Goal: Task Accomplishment & Management: Manage account settings

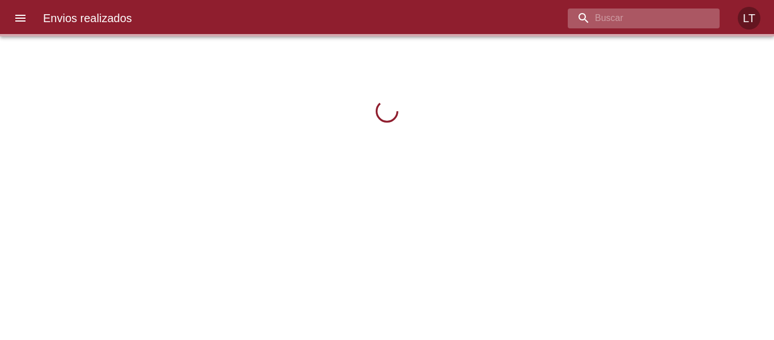
click at [658, 22] on input "buscar" at bounding box center [634, 19] width 133 height 20
paste input "9602967"
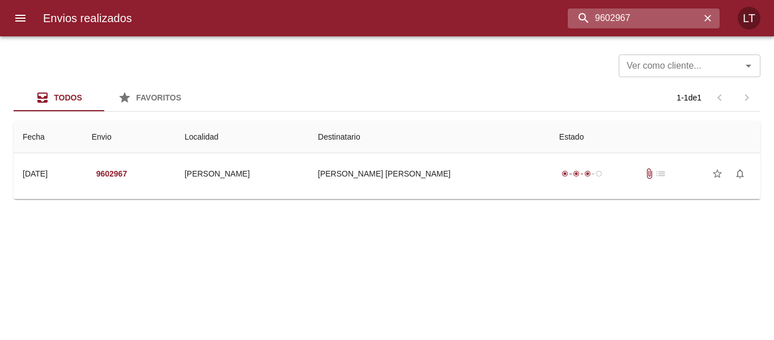
click at [623, 19] on input "9602967" at bounding box center [634, 19] width 133 height 20
paste input "597030"
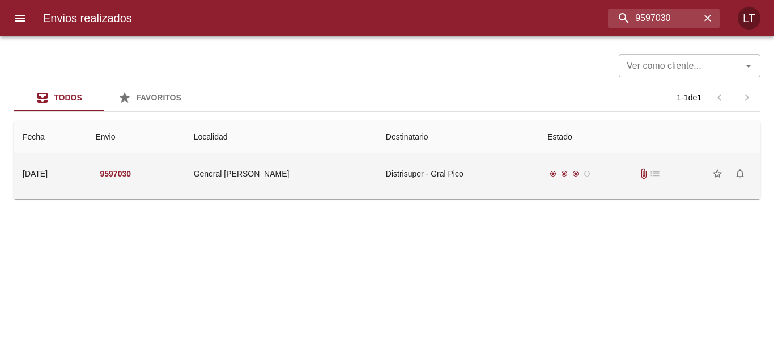
click at [395, 167] on td "Distrisuper - Gral Pico" at bounding box center [458, 173] width 162 height 41
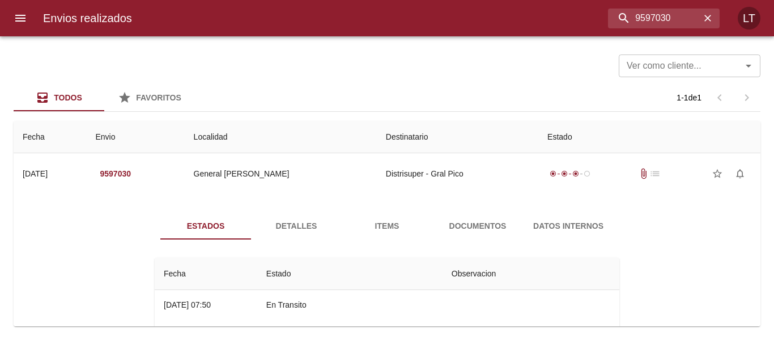
click at [459, 219] on span "Documentos" at bounding box center [477, 226] width 77 height 14
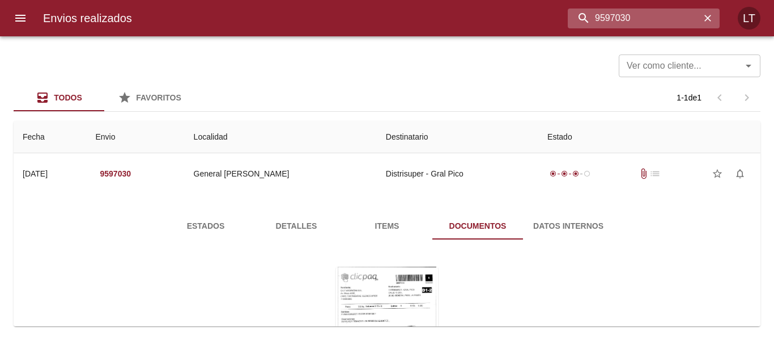
click at [672, 27] on input "9597030" at bounding box center [634, 19] width 133 height 20
paste input "602967"
type input "9602967"
click at [25, 23] on icon "menu" at bounding box center [21, 18] width 14 height 14
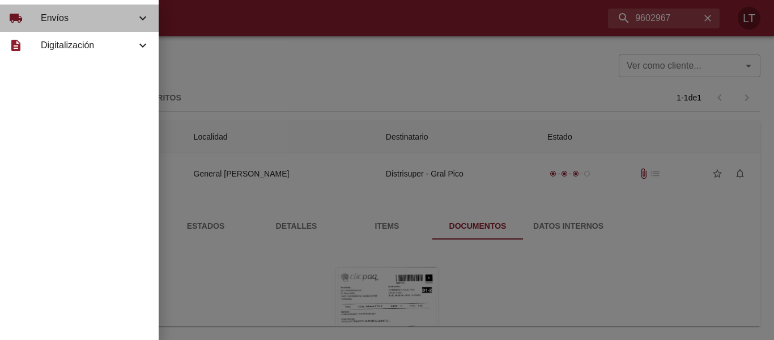
click at [39, 24] on div "local_shipping" at bounding box center [25, 18] width 32 height 14
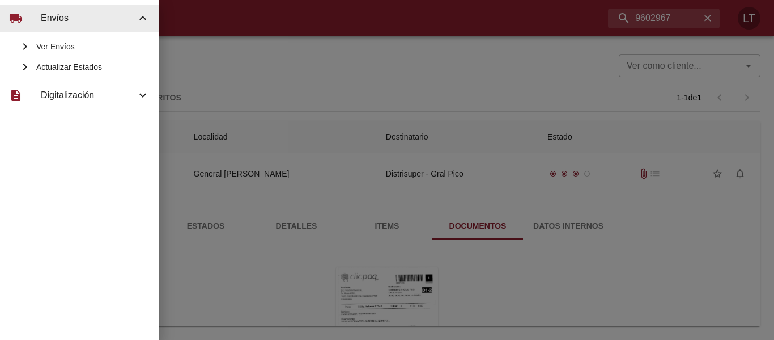
click at [81, 74] on div "Actualizar Estados" at bounding box center [79, 67] width 159 height 20
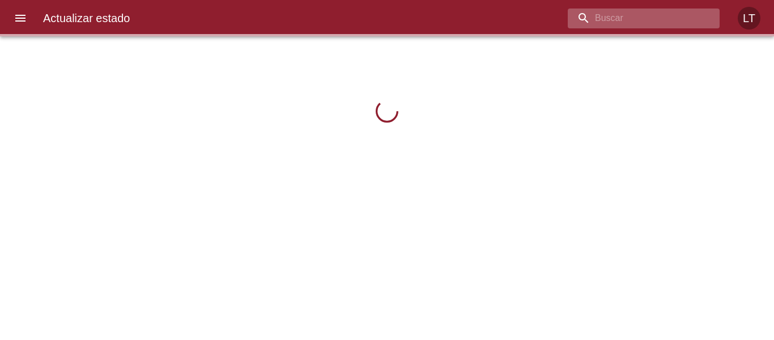
click at [672, 15] on input "buscar" at bounding box center [634, 19] width 133 height 20
paste input "9602967"
type input "9602967"
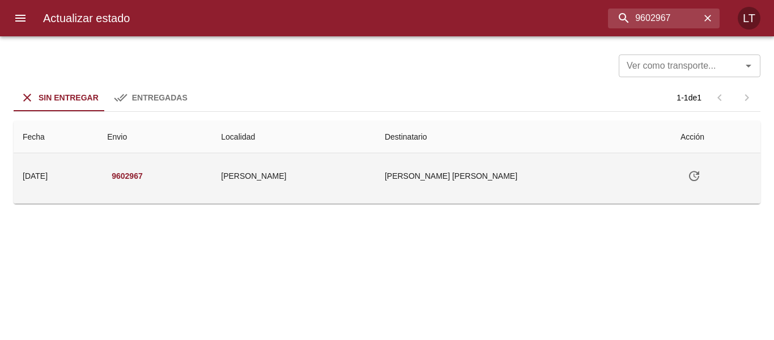
click at [688, 177] on icon "Tabla de envíos del cliente" at bounding box center [695, 176] width 14 height 14
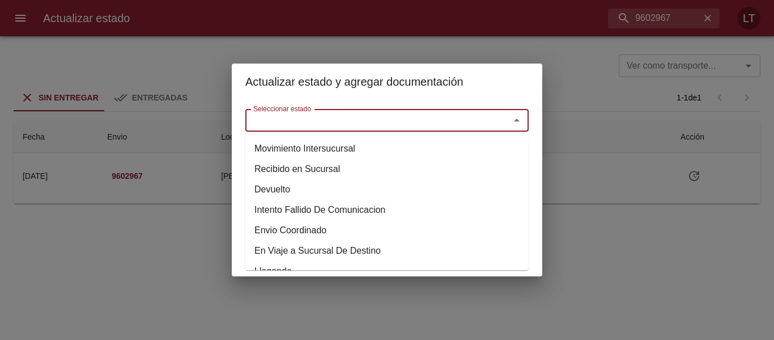
click at [372, 116] on input "Seleccionar estado" at bounding box center [370, 120] width 243 height 16
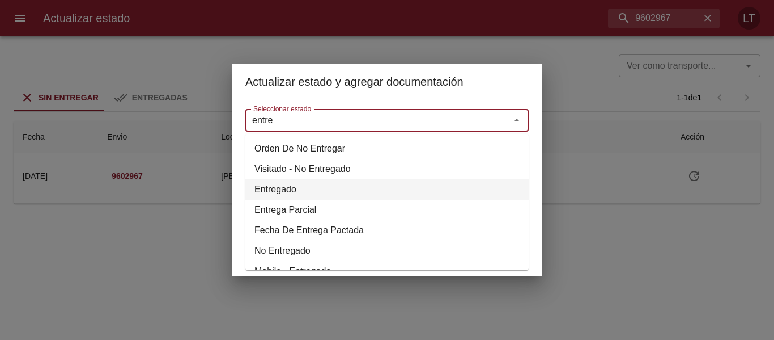
click at [293, 189] on li "Entregado" at bounding box center [386, 189] width 283 height 20
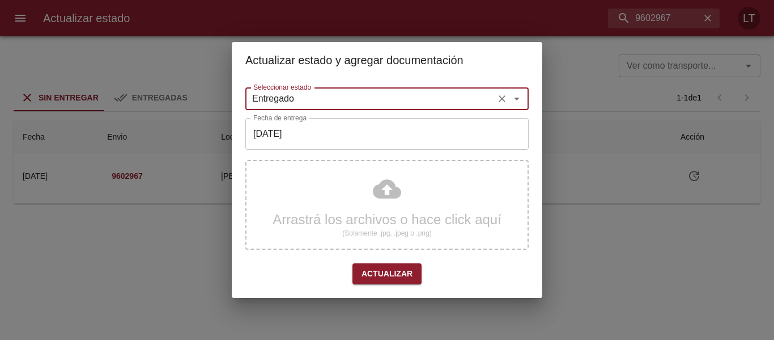
type input "Entregado"
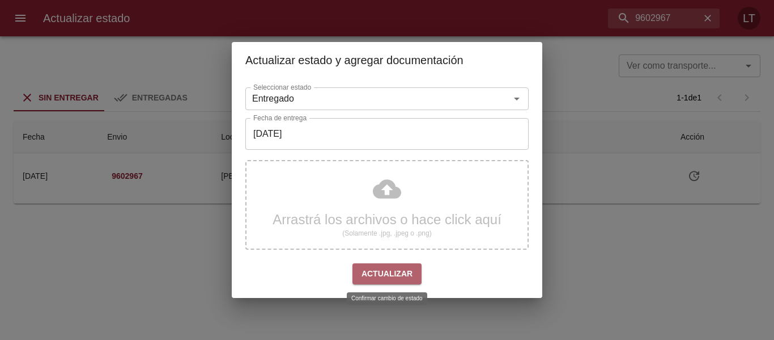
click at [403, 275] on span "Actualizar" at bounding box center [387, 273] width 51 height 14
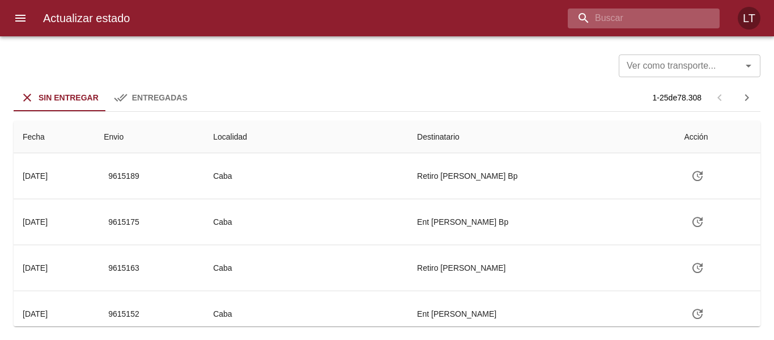
click at [652, 22] on input "buscar" at bounding box center [634, 19] width 133 height 20
paste input "9597030"
type input "9597030"
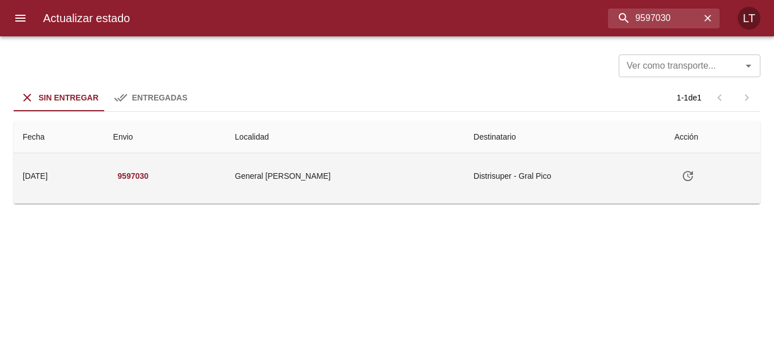
click at [683, 174] on icon "Tabla de envíos del cliente" at bounding box center [688, 176] width 10 height 10
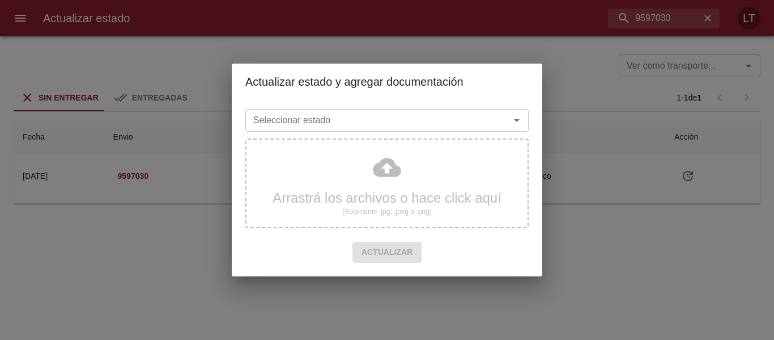
click at [430, 132] on div "Seleccionar estado" at bounding box center [386, 120] width 283 height 23
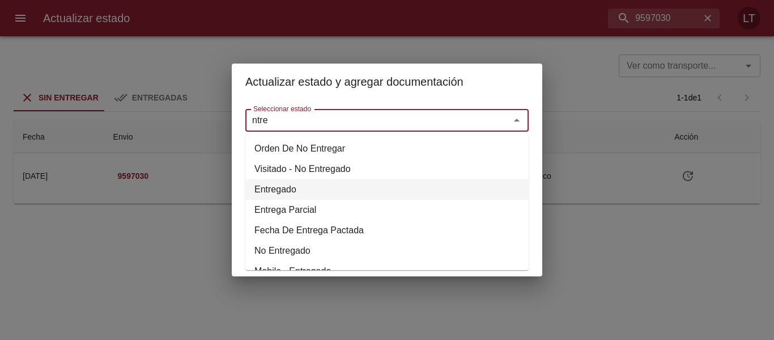
click at [295, 187] on li "Entregado" at bounding box center [386, 189] width 283 height 20
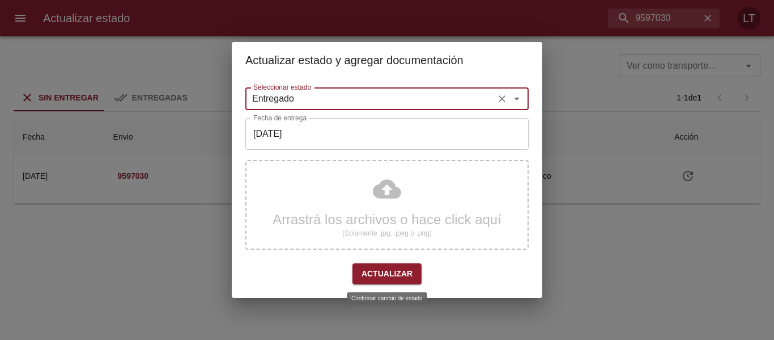
type input "Entregado"
click at [381, 277] on span "Actualizar" at bounding box center [387, 273] width 51 height 14
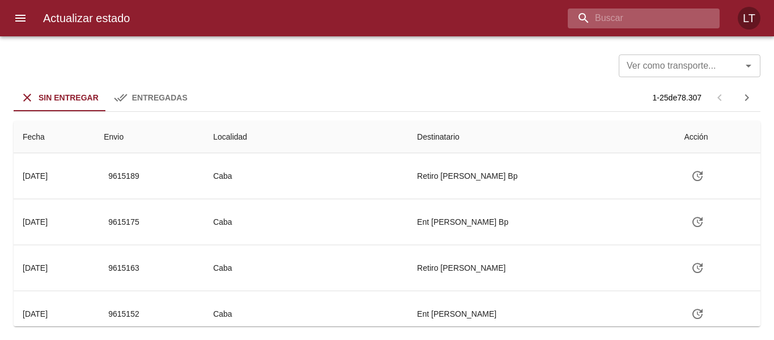
click at [654, 20] on input "buscar" at bounding box center [634, 19] width 133 height 20
paste input "9590221"
type input "9590221"
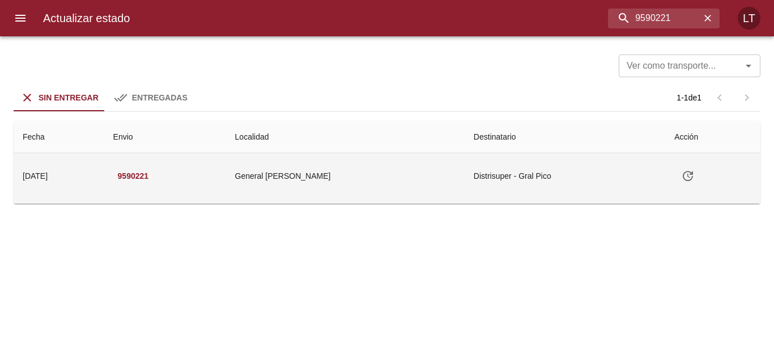
click at [673, 189] on td "Tabla de envíos del cliente" at bounding box center [713, 175] width 95 height 45
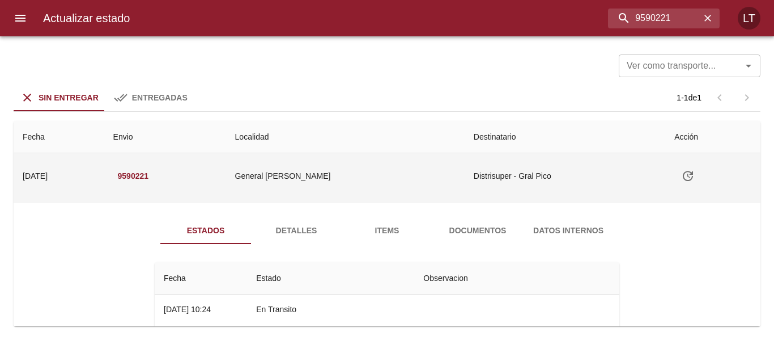
click at [681, 181] on icon "Tabla de envíos del cliente" at bounding box center [688, 176] width 14 height 14
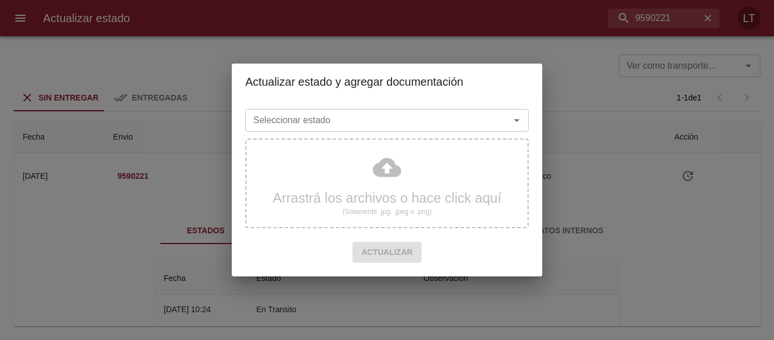
click at [376, 129] on div "Seleccionar estado" at bounding box center [386, 120] width 283 height 23
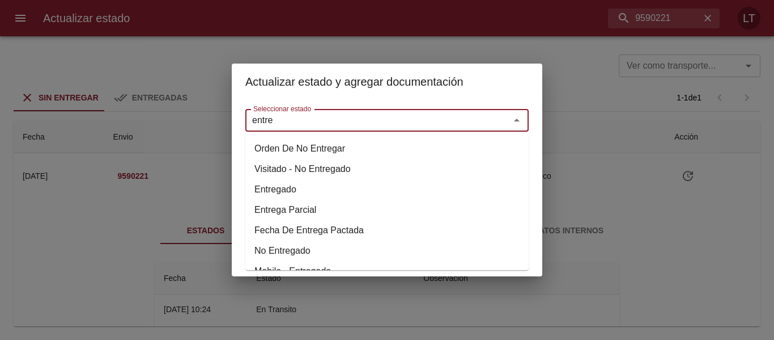
click at [293, 191] on li "Entregado" at bounding box center [386, 189] width 283 height 20
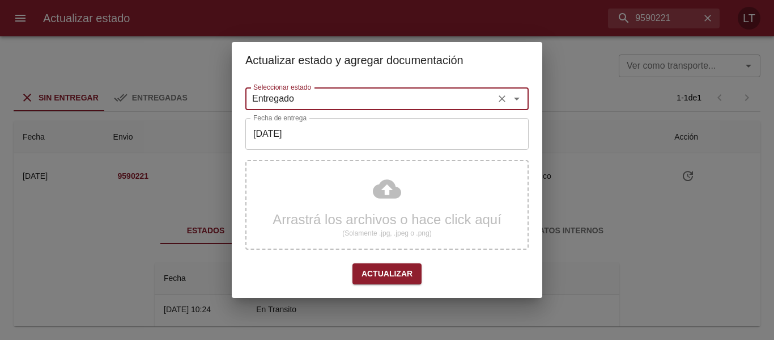
type input "Entregado"
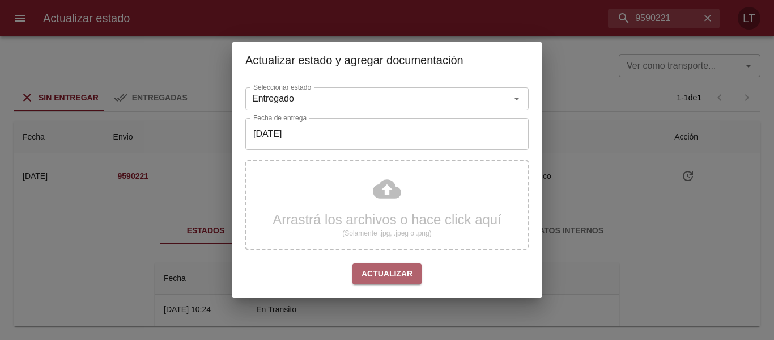
click at [408, 275] on span "Actualizar" at bounding box center [387, 273] width 51 height 14
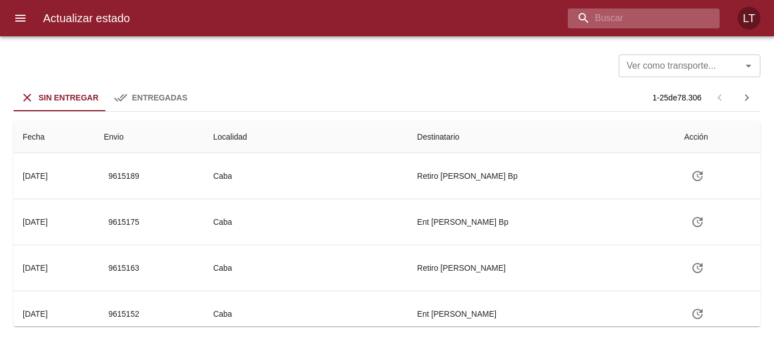
click at [657, 15] on input "buscar" at bounding box center [634, 19] width 133 height 20
paste input "9588108"
type input "9588108"
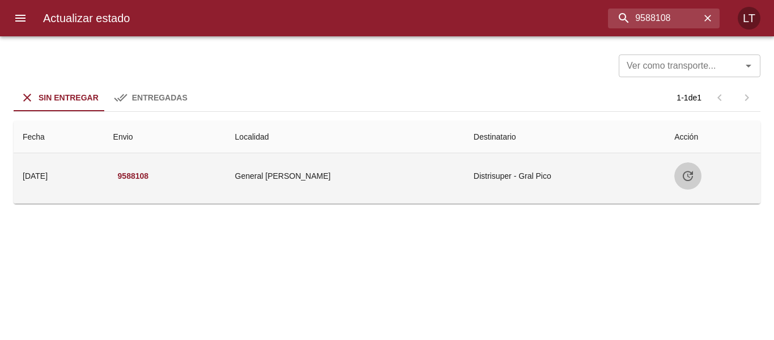
click at [683, 178] on icon "Tabla de envíos del cliente" at bounding box center [688, 176] width 10 height 10
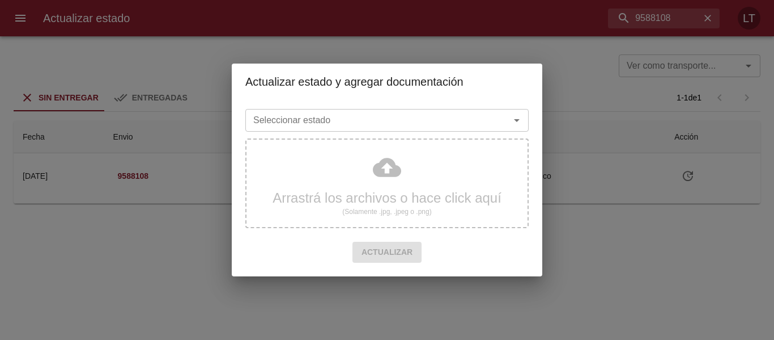
click at [442, 129] on div "Seleccionar estado" at bounding box center [386, 120] width 283 height 23
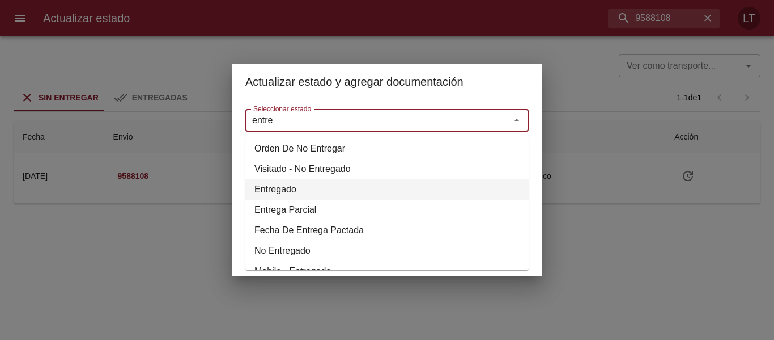
click at [302, 187] on li "Entregado" at bounding box center [386, 189] width 283 height 20
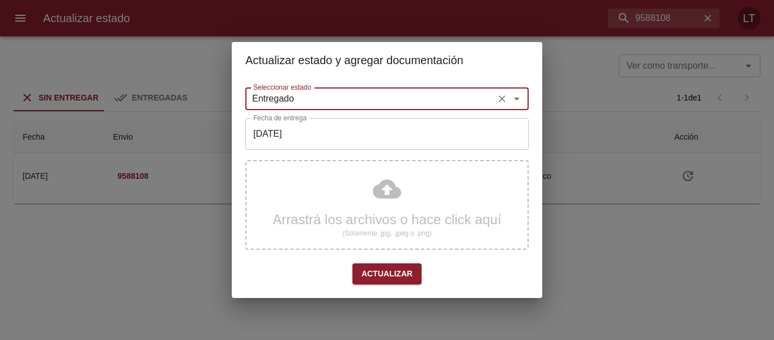
type input "Entregado"
click at [387, 270] on span "Actualizar" at bounding box center [387, 273] width 51 height 14
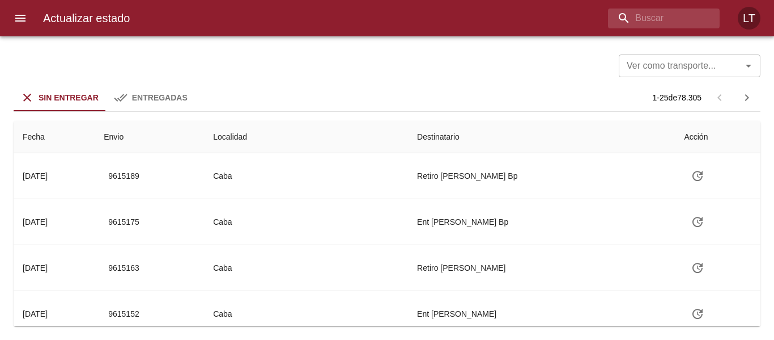
click at [695, 29] on div "Actualizar estado LT" at bounding box center [387, 18] width 774 height 36
click at [694, 27] on input "buscar" at bounding box center [634, 19] width 133 height 20
paste input "9587960"
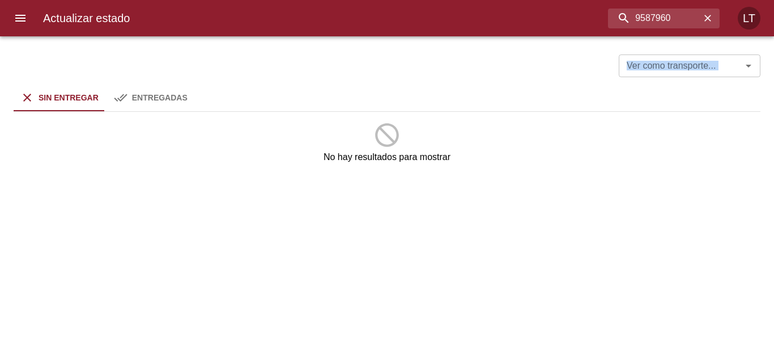
drag, startPoint x: 127, startPoint y: 82, endPoint x: 144, endPoint y: 100, distance: 24.9
click at [127, 83] on div "Ver como transporte... Ver como transporte... Sin Entregar Entregadas No hay re…" at bounding box center [387, 187] width 774 height 303
click at [144, 100] on span "Entregadas" at bounding box center [160, 97] width 56 height 9
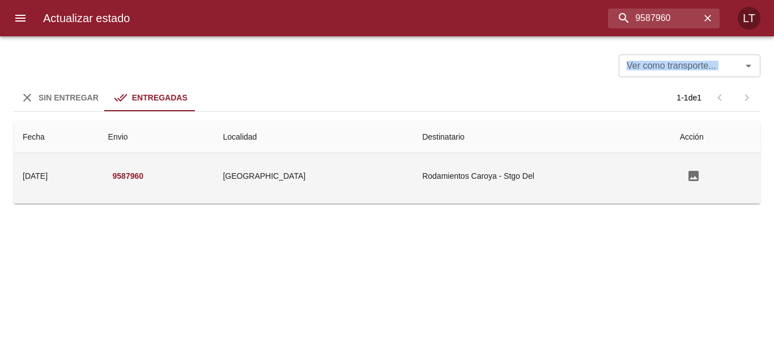
click at [438, 165] on td "Rodamientos Caroya - Stgo Del" at bounding box center [541, 175] width 257 height 45
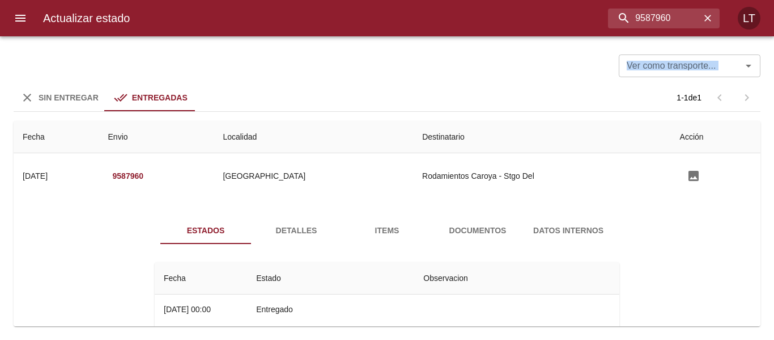
drag, startPoint x: 479, startPoint y: 228, endPoint x: 486, endPoint y: 228, distance: 6.8
click at [479, 228] on span "Documentos" at bounding box center [477, 230] width 77 height 14
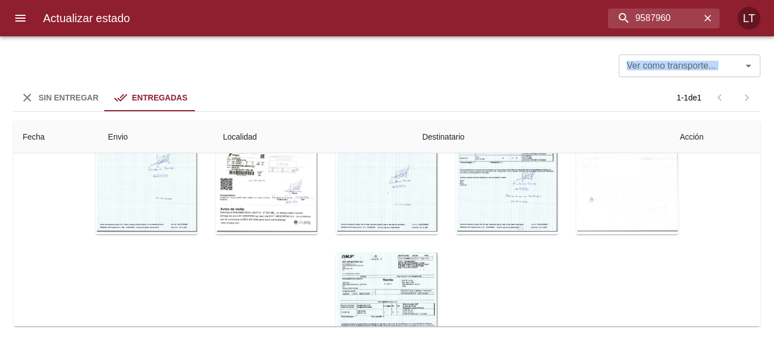
scroll to position [226, 0]
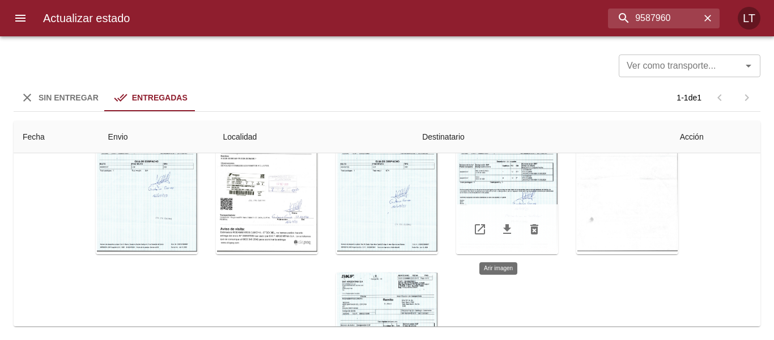
click at [496, 205] on div "Tabla de envíos del cliente" at bounding box center [507, 183] width 102 height 142
click at [490, 189] on div "Tabla de envíos del cliente" at bounding box center [507, 183] width 102 height 142
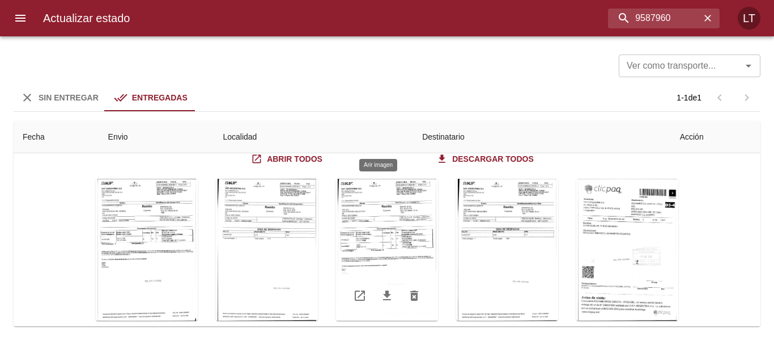
scroll to position [0, 0]
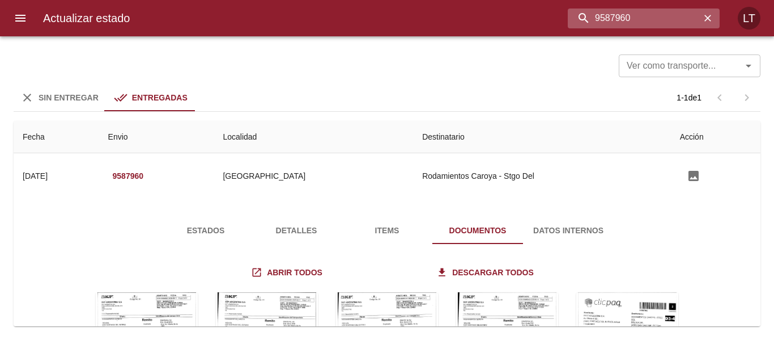
click at [640, 12] on input "9587960" at bounding box center [634, 19] width 133 height 20
click at [661, 15] on input "9587960" at bounding box center [634, 19] width 133 height 20
type input "9593901"
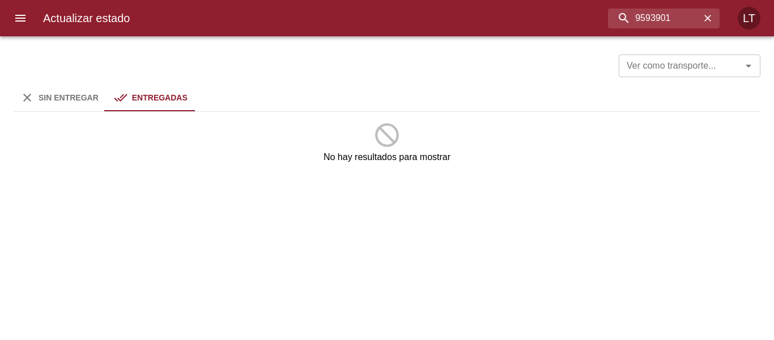
click at [72, 98] on span "Sin Entregar" at bounding box center [69, 97] width 60 height 9
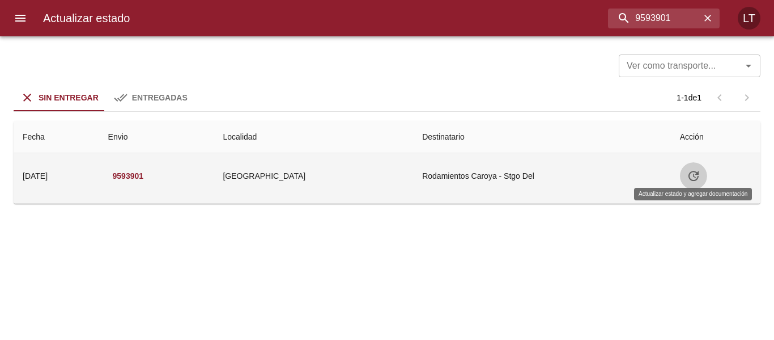
click at [697, 173] on icon "Tabla de envíos del cliente" at bounding box center [694, 176] width 10 height 10
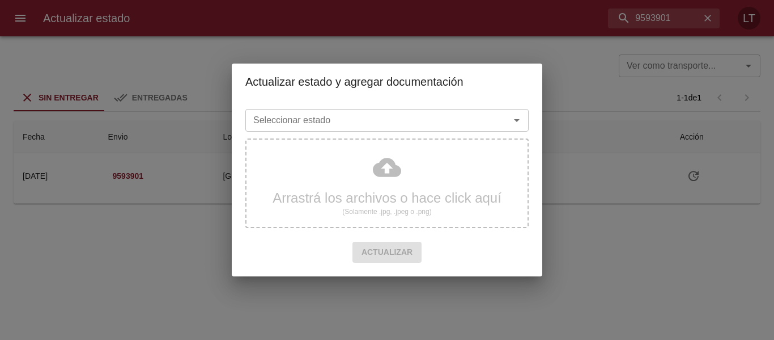
click at [425, 120] on input "Seleccionar estado" at bounding box center [370, 120] width 243 height 16
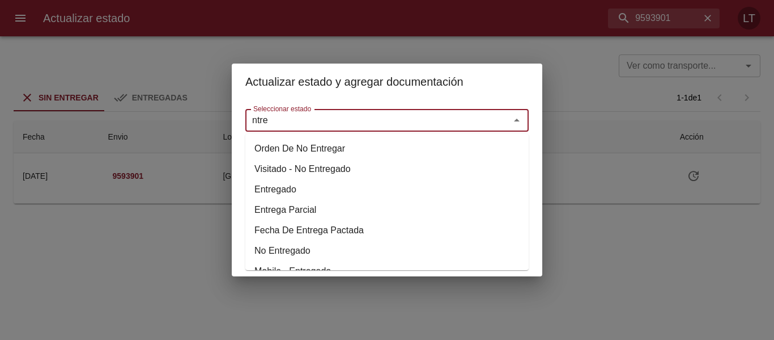
click at [287, 191] on li "Entregado" at bounding box center [386, 189] width 283 height 20
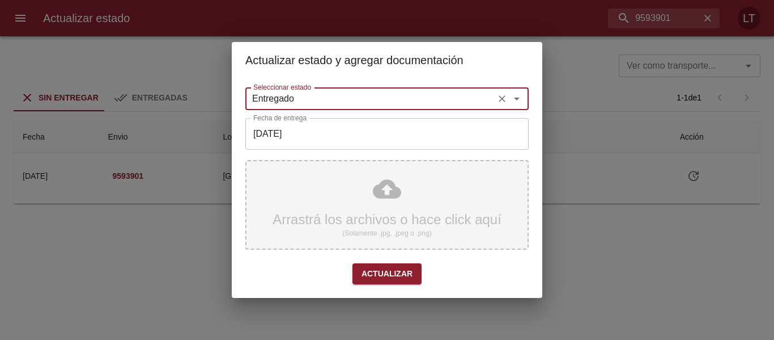
type input "Entregado"
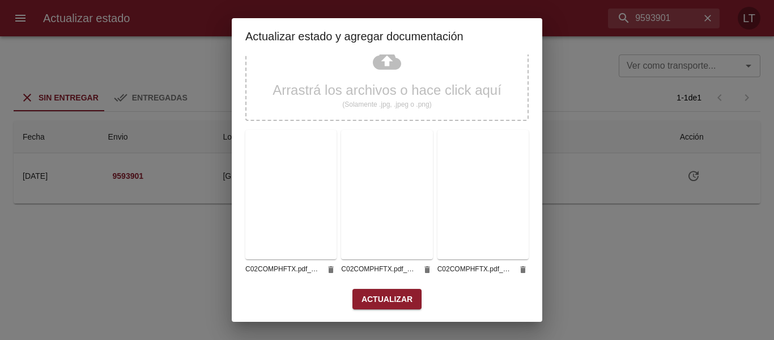
scroll to position [106, 0]
click at [413, 296] on button "Actualizar" at bounding box center [387, 297] width 69 height 21
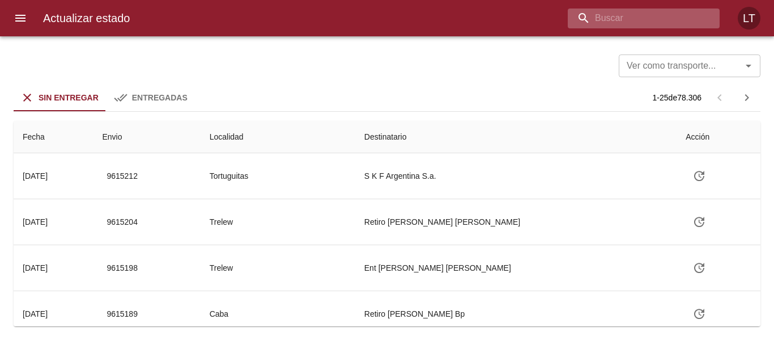
click at [654, 13] on input "buscar" at bounding box center [634, 19] width 133 height 20
paste input "9596899"
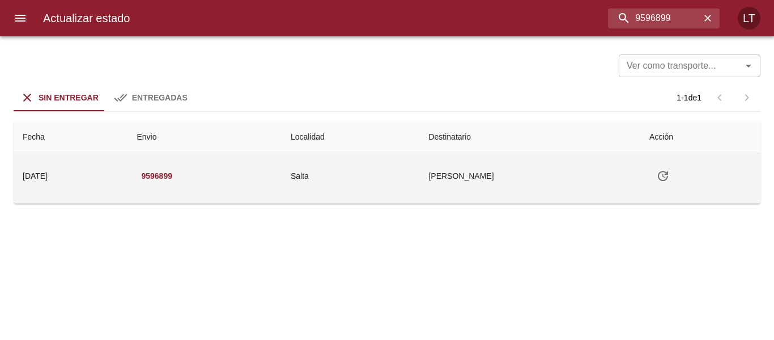
click at [366, 193] on td "Salta" at bounding box center [351, 175] width 138 height 45
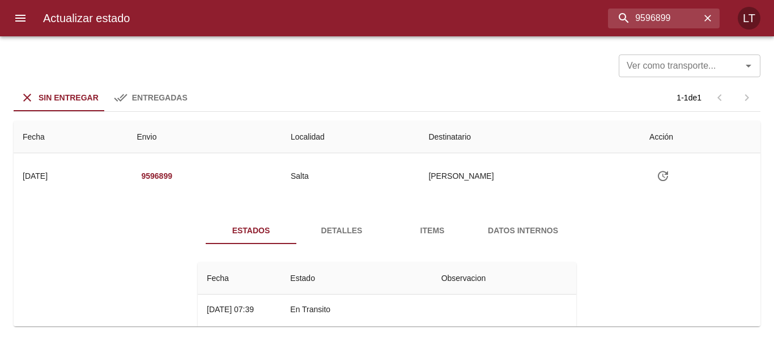
drag, startPoint x: 308, startPoint y: 236, endPoint x: 350, endPoint y: 226, distance: 43.2
click at [329, 228] on span "Detalles" at bounding box center [341, 230] width 77 height 14
click at [350, 226] on span "Detalles" at bounding box center [341, 230] width 77 height 14
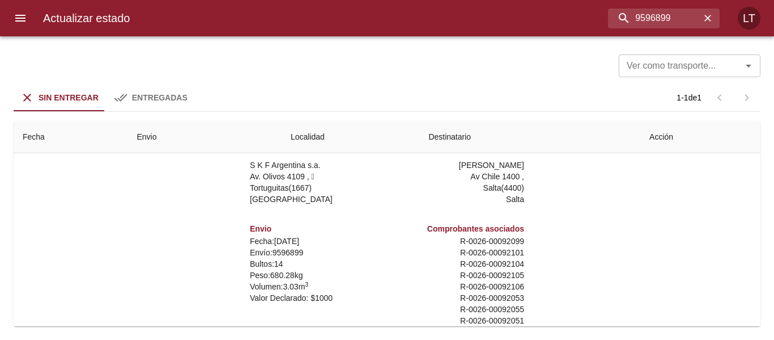
scroll to position [168, 0]
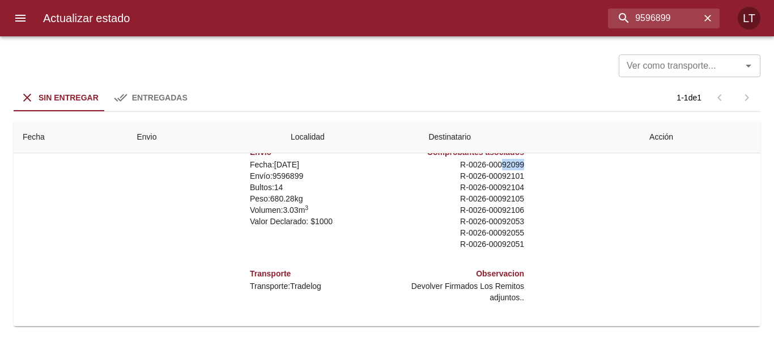
drag, startPoint x: 492, startPoint y: 165, endPoint x: 518, endPoint y: 164, distance: 26.7
click at [518, 164] on div "Comprobantes asociados R - 0026 - 00092099 R - 0026 - 00092101 R - 0026 - 00092…" at bounding box center [458, 197] width 142 height 121
copy p "92099"
click at [638, 20] on input "9596899" at bounding box center [634, 19] width 133 height 20
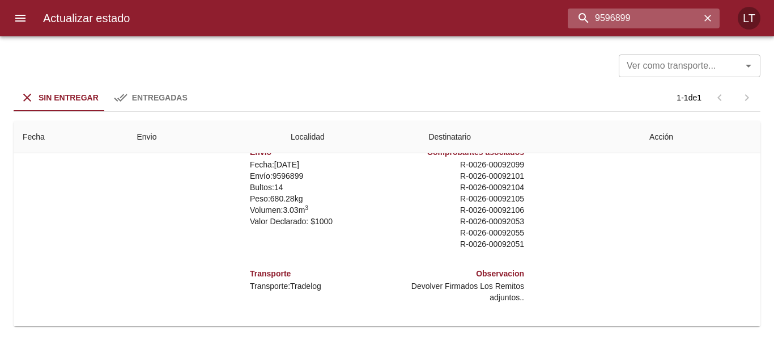
paste input "86"
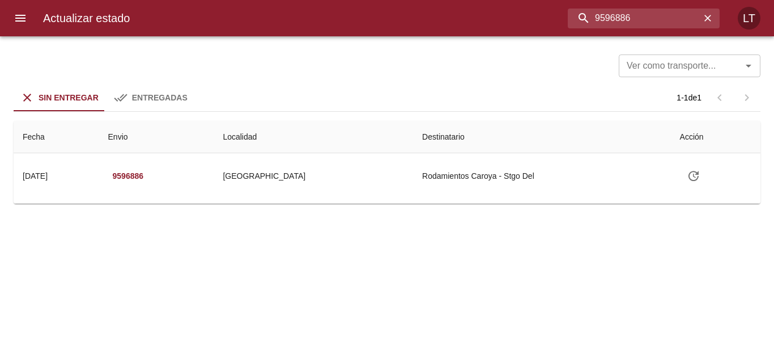
scroll to position [6, 0]
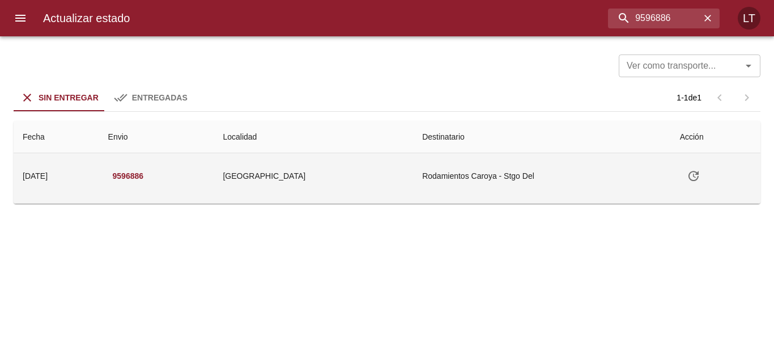
click at [413, 173] on td "Santiago Del Estero" at bounding box center [314, 175] width 200 height 45
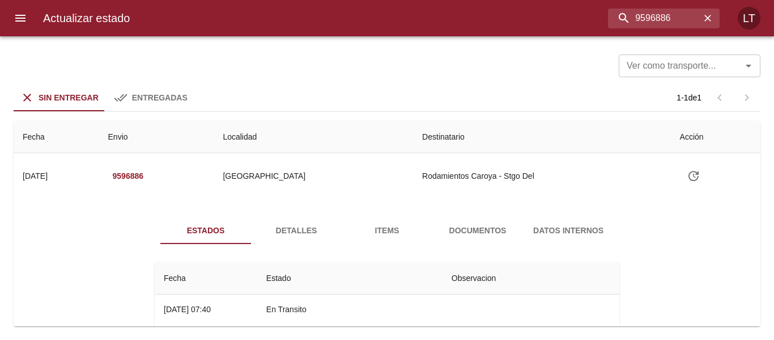
click at [314, 231] on span "Detalles" at bounding box center [296, 230] width 77 height 14
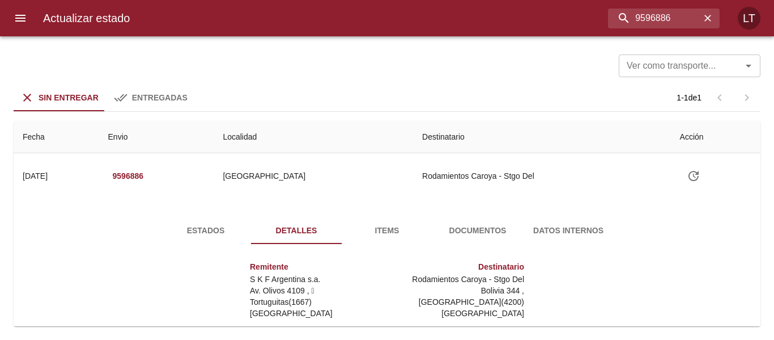
scroll to position [168, 0]
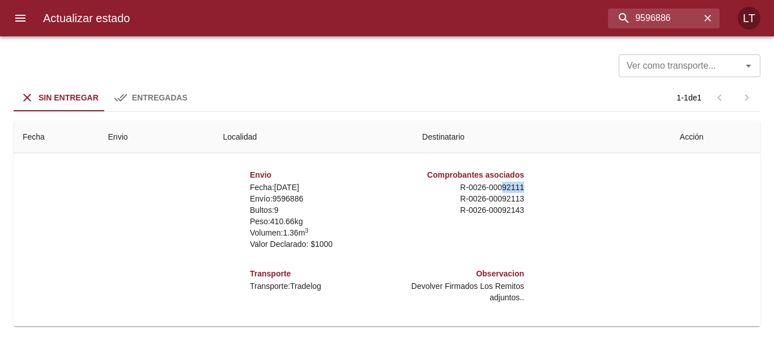
drag, startPoint x: 498, startPoint y: 187, endPoint x: 515, endPoint y: 187, distance: 17.6
click at [515, 187] on p "R - 0026 - 00092111" at bounding box center [458, 186] width 133 height 11
copy p "92111"
click at [655, 15] on input "9596886" at bounding box center [634, 19] width 133 height 20
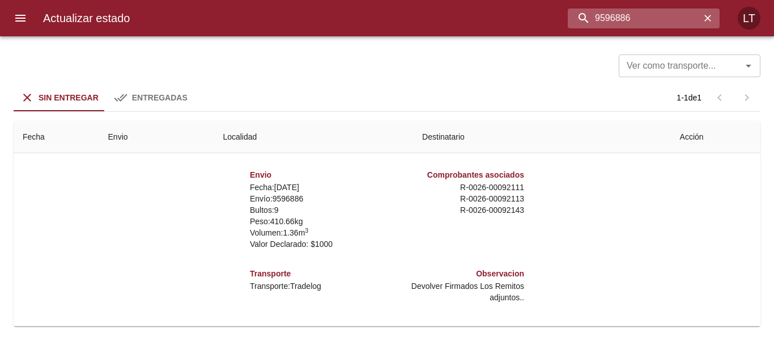
type input "9596886"
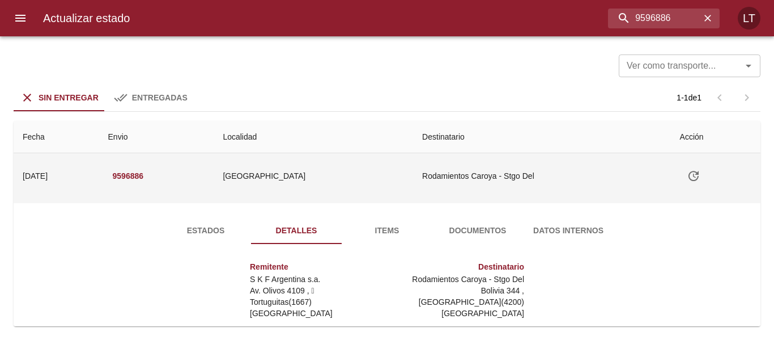
click at [680, 178] on button "Tabla de envíos del cliente" at bounding box center [693, 175] width 27 height 27
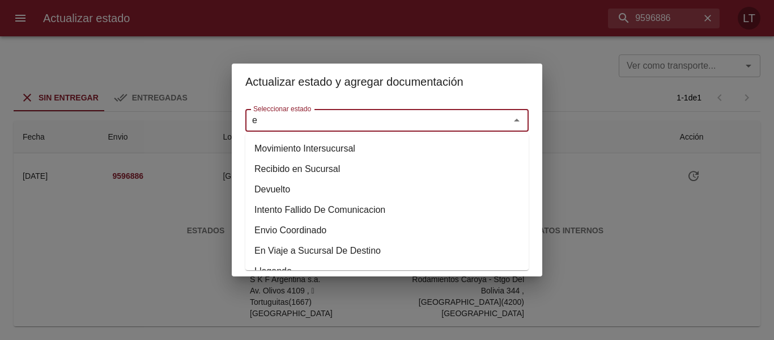
click at [417, 121] on input "e" at bounding box center [370, 120] width 243 height 16
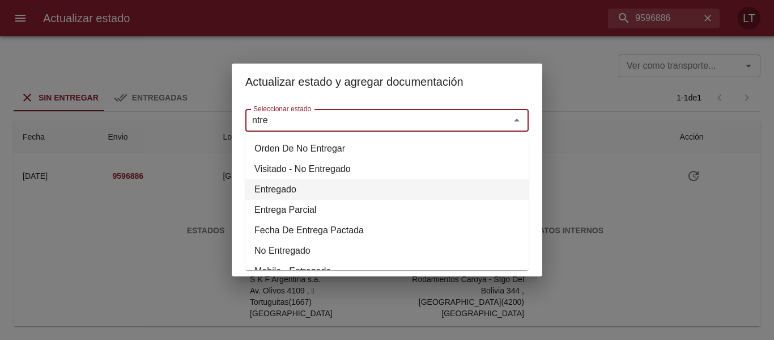
click at [279, 190] on li "Entregado" at bounding box center [386, 189] width 283 height 20
type input "Entregado"
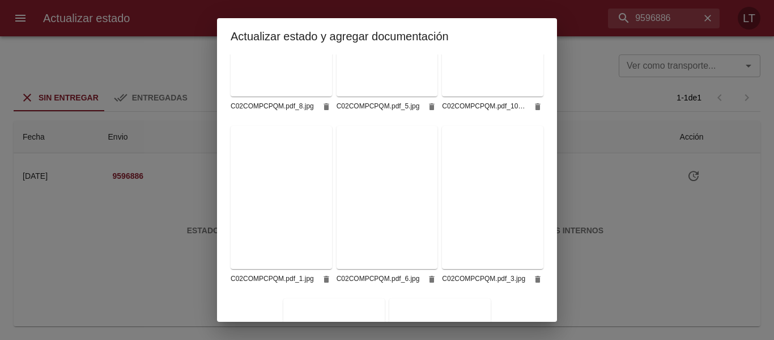
scroll to position [621, 0]
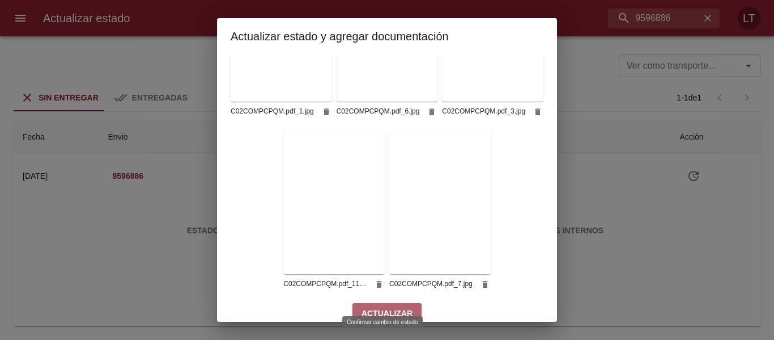
click at [407, 304] on button "Actualizar" at bounding box center [387, 313] width 69 height 21
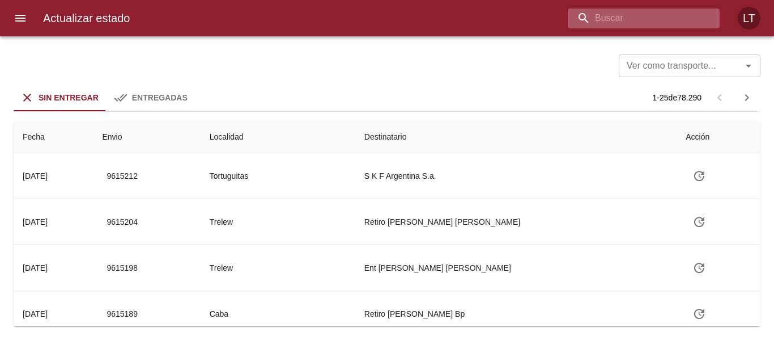
click at [654, 26] on input "buscar" at bounding box center [634, 19] width 133 height 20
paste input "9609216"
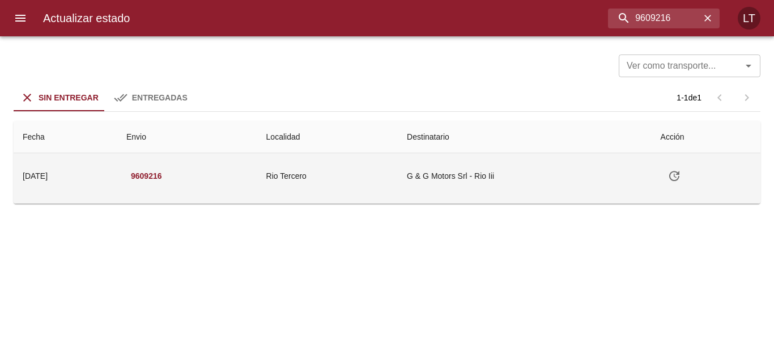
click at [475, 155] on td "G & G Motors Srl - Rio Iii" at bounding box center [524, 175] width 253 height 45
click at [477, 160] on td "G & G Motors Srl - Rio Iii" at bounding box center [524, 175] width 253 height 45
click at [383, 193] on td "Rio Tercero" at bounding box center [327, 175] width 141 height 45
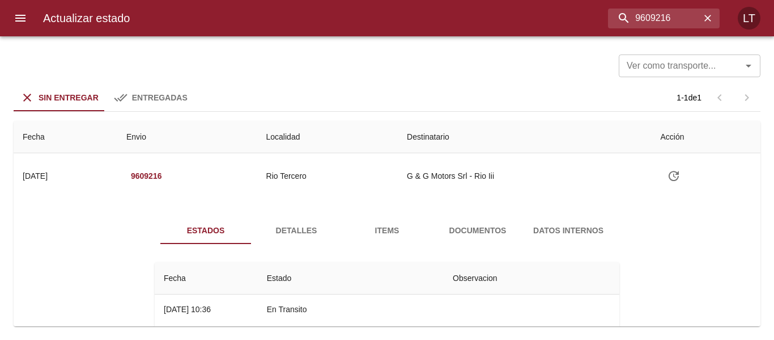
click at [467, 219] on button "Documentos" at bounding box center [478, 230] width 91 height 27
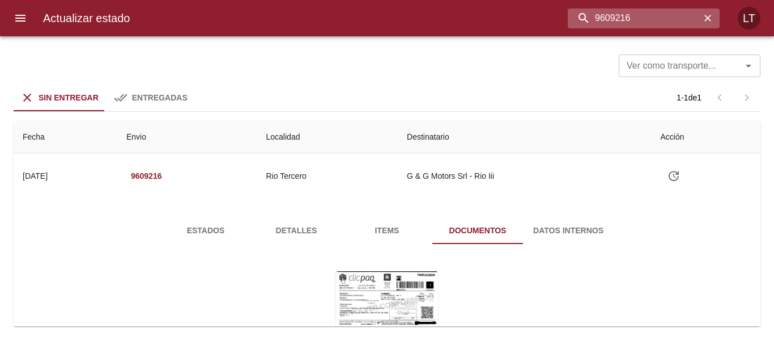
click at [636, 24] on input "9609216" at bounding box center [634, 19] width 133 height 20
paste input "584671"
type input "9584671"
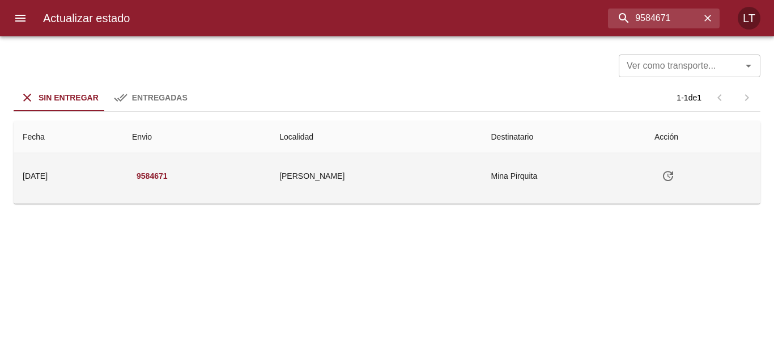
click at [518, 181] on td "Mina Pirquita" at bounding box center [564, 175] width 164 height 45
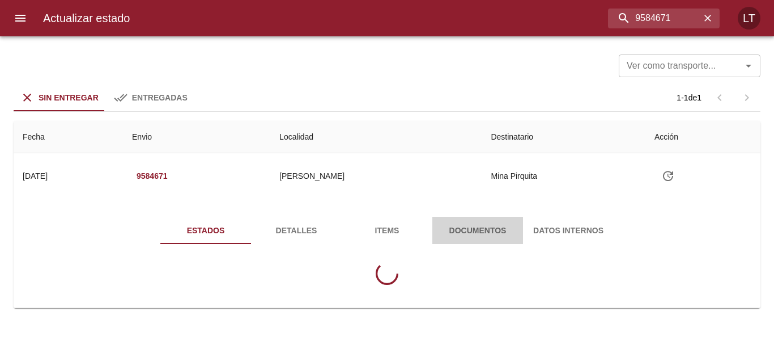
click at [469, 219] on button "Documentos" at bounding box center [478, 230] width 91 height 27
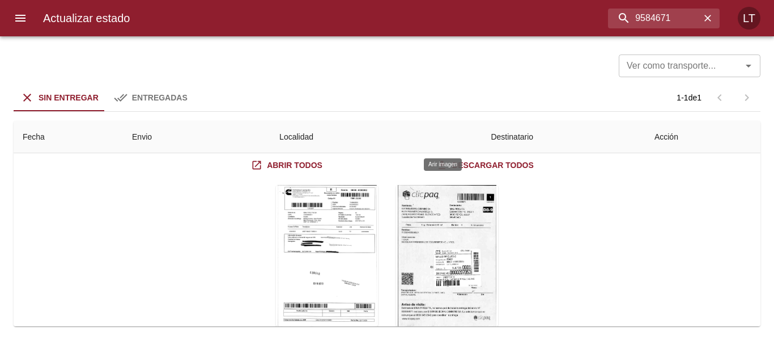
scroll to position [113, 0]
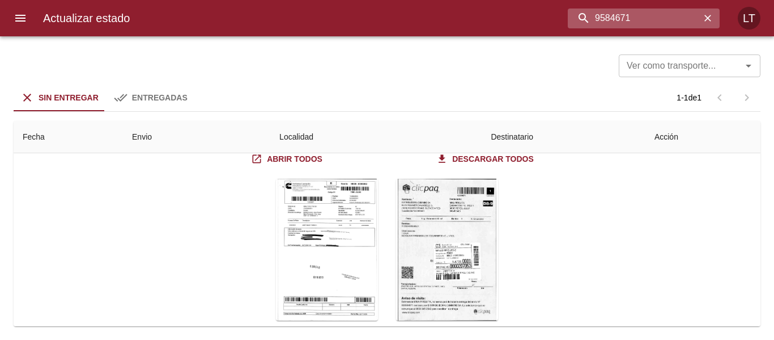
click at [648, 26] on input "9584671" at bounding box center [634, 19] width 133 height 20
paste input "609197"
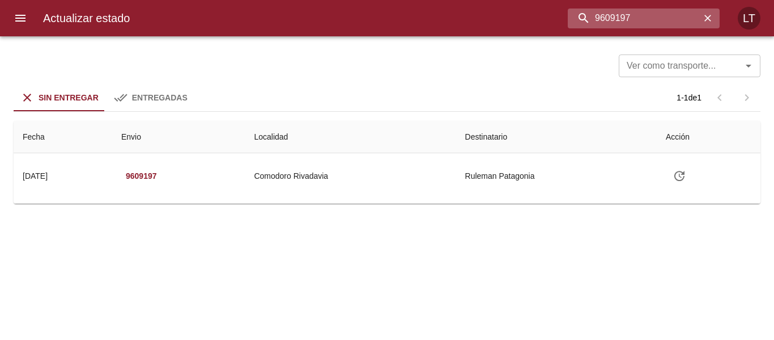
scroll to position [0, 0]
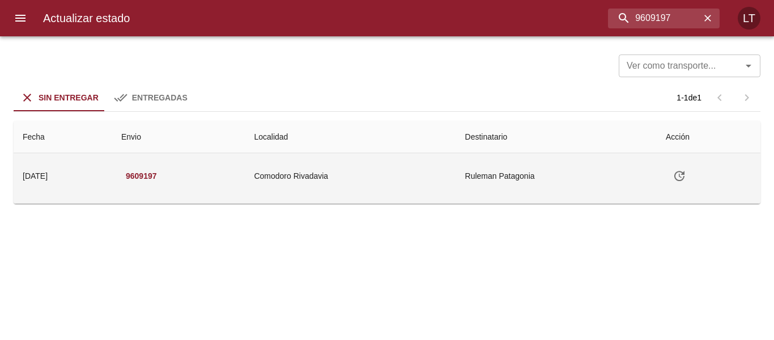
click at [567, 165] on td "Ruleman Patagonia" at bounding box center [556, 175] width 201 height 45
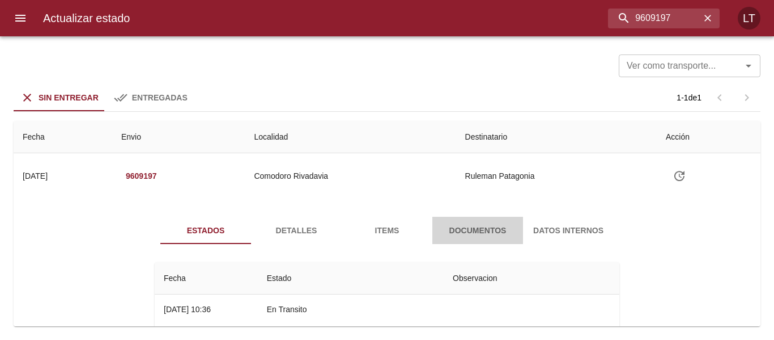
click at [472, 222] on button "Documentos" at bounding box center [478, 230] width 91 height 27
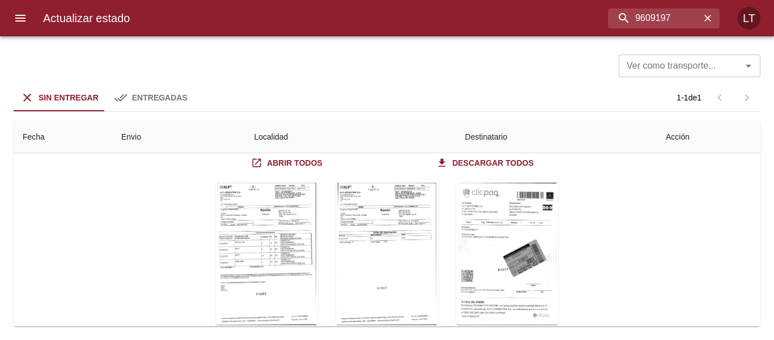
scroll to position [140, 0]
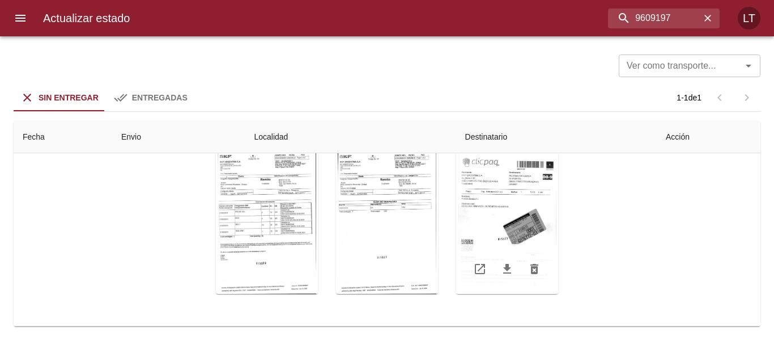
click at [519, 215] on div "Tabla de envíos del cliente" at bounding box center [507, 223] width 102 height 142
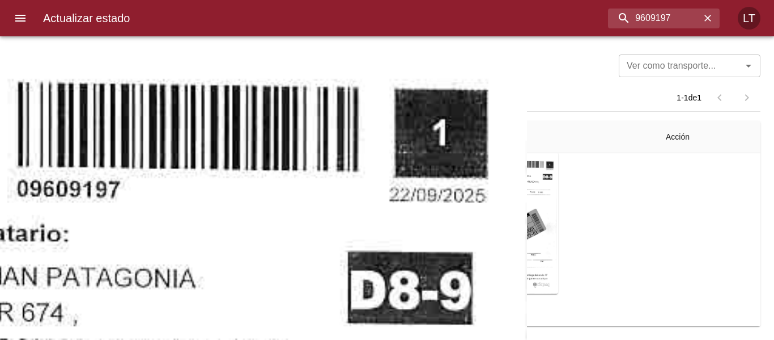
click at [630, 16] on input "9609197" at bounding box center [634, 19] width 133 height 20
paste input "5290"
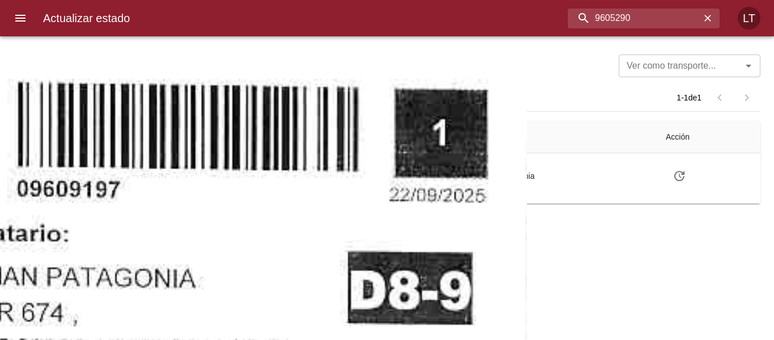
scroll to position [0, 0]
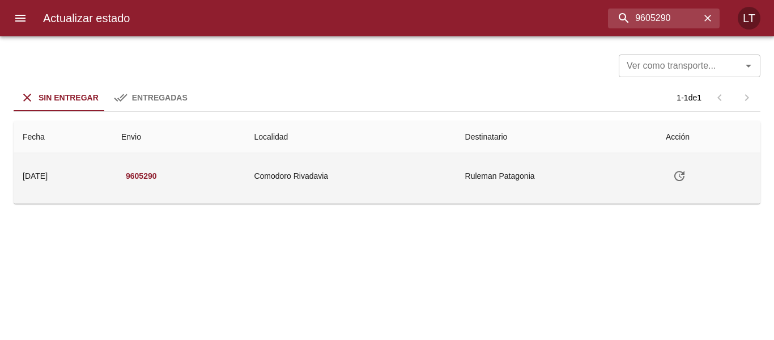
click at [456, 173] on td "Comodoro Rivadavia" at bounding box center [350, 175] width 211 height 45
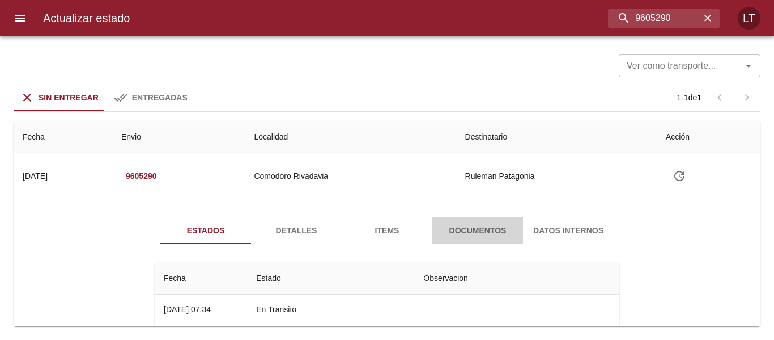
click at [479, 231] on span "Documentos" at bounding box center [477, 230] width 77 height 14
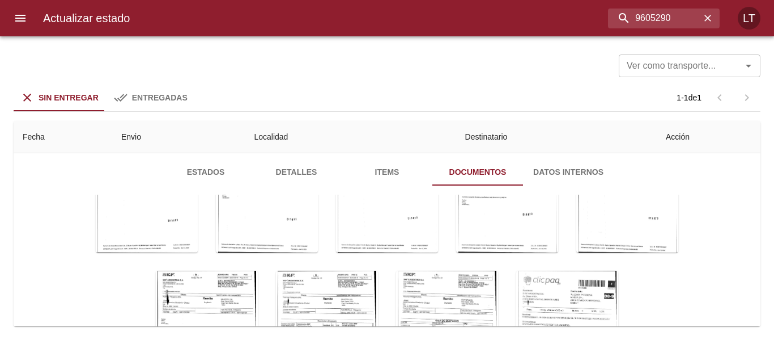
scroll to position [168, 0]
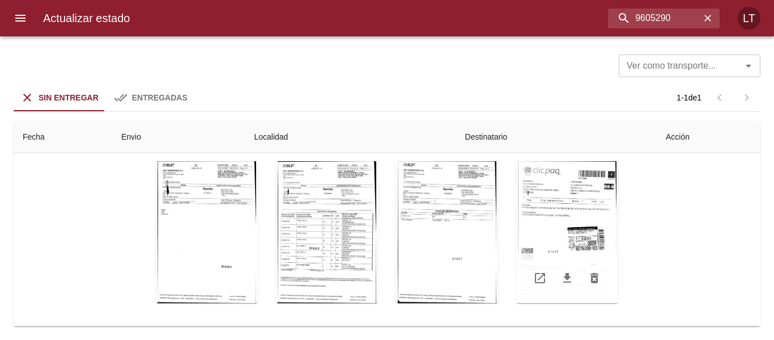
click at [582, 242] on div "Tabla de envíos del cliente" at bounding box center [568, 232] width 102 height 142
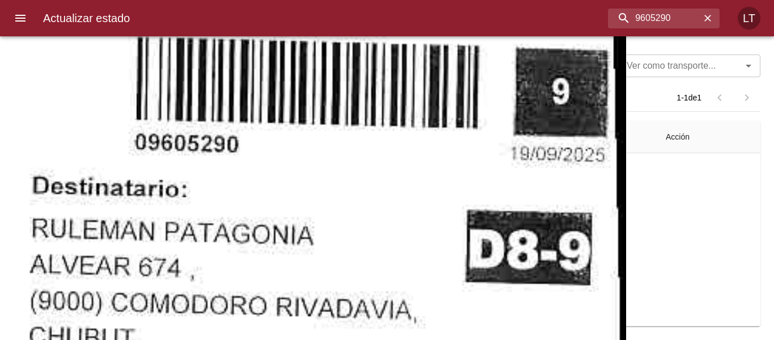
click at [647, 29] on div "Actualizar estado 9605290 LT" at bounding box center [387, 18] width 774 height 36
click at [647, 21] on input "9605290" at bounding box center [634, 19] width 133 height 20
paste input "6417"
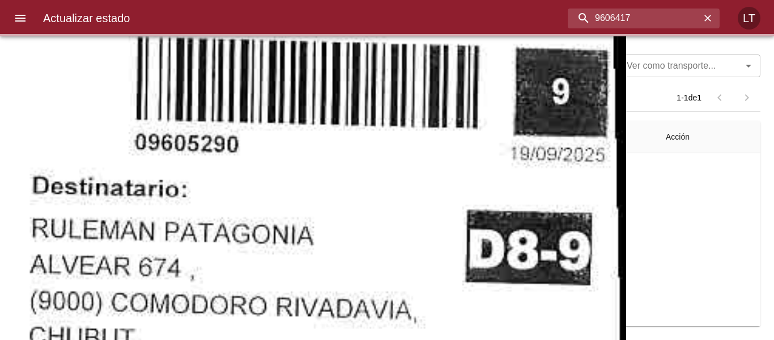
scroll to position [0, 0]
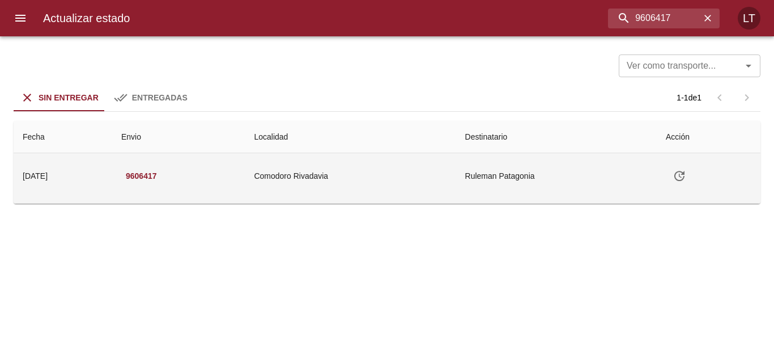
click at [528, 188] on td "Ruleman Patagonia" at bounding box center [556, 175] width 201 height 45
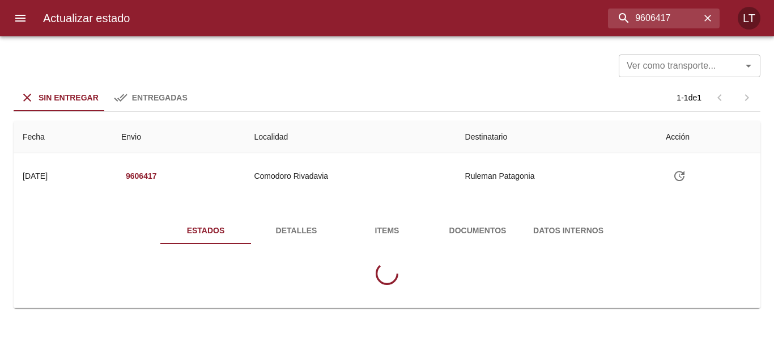
click at [506, 227] on span "Documentos" at bounding box center [477, 230] width 77 height 14
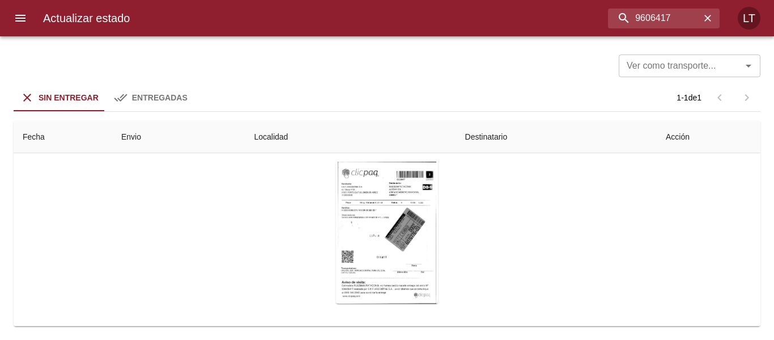
scroll to position [123, 0]
click at [411, 211] on div "Tabla de envíos del cliente" at bounding box center [387, 232] width 102 height 142
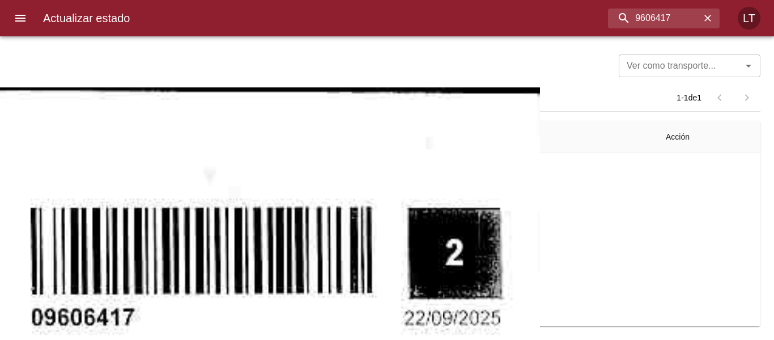
click at [663, 26] on input "9606417" at bounding box center [634, 19] width 133 height 20
paste input "12280"
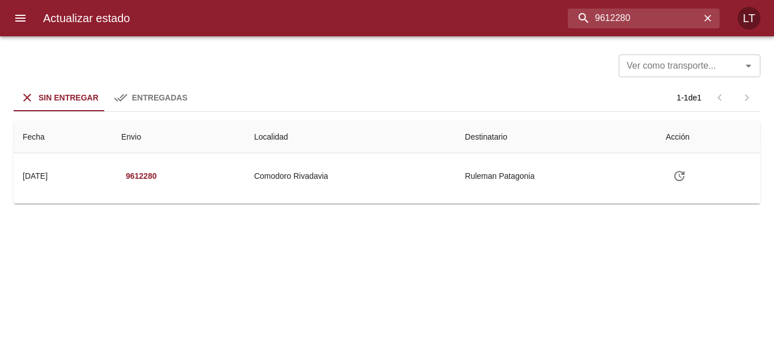
scroll to position [0, 0]
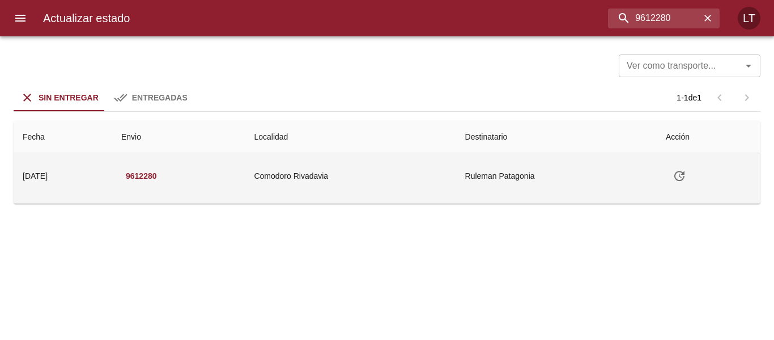
click at [404, 184] on td "Comodoro Rivadavia" at bounding box center [350, 175] width 211 height 45
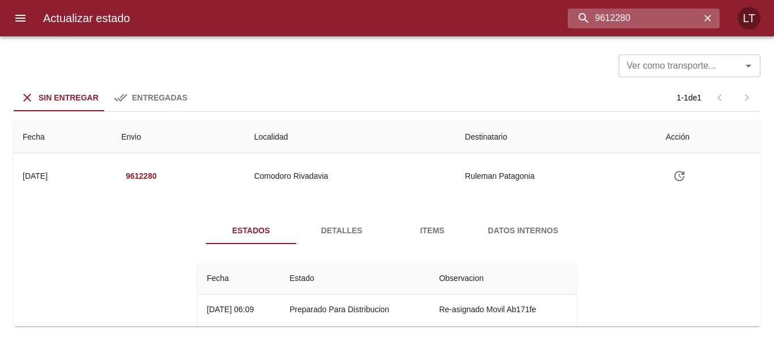
click at [634, 23] on input "9612280" at bounding box center [634, 19] width 133 height 20
paste input "98"
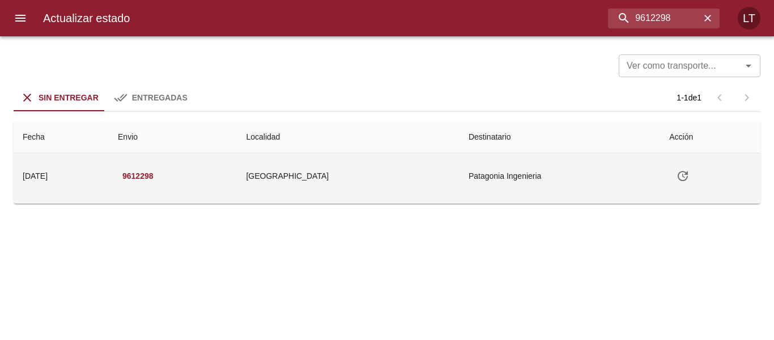
click at [530, 171] on td "Patagonia Ingenieria" at bounding box center [560, 175] width 201 height 45
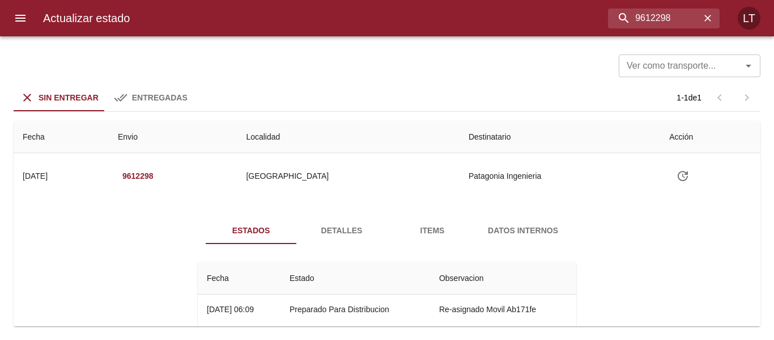
click at [668, 5] on div "Actualizar estado 9612298 LT" at bounding box center [387, 18] width 774 height 36
click at [666, 15] on input "9612298" at bounding box center [634, 19] width 133 height 20
paste input "0530"
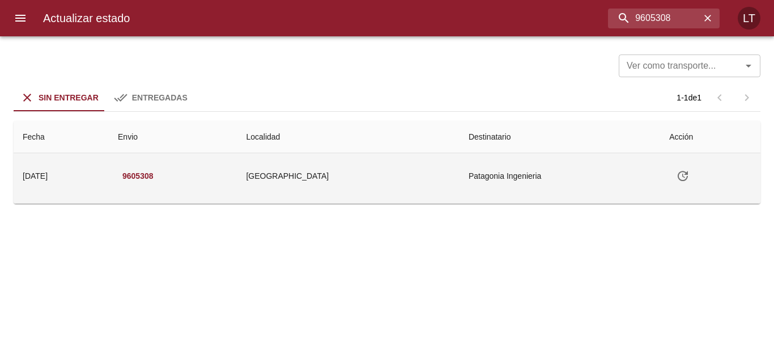
click at [483, 171] on td "Patagonia Ingenieria" at bounding box center [560, 175] width 201 height 45
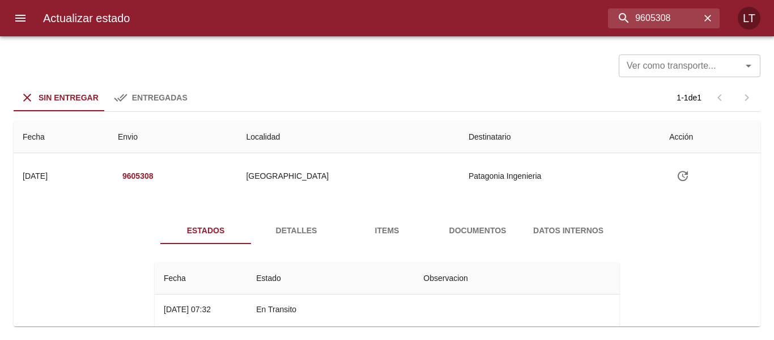
drag, startPoint x: 493, startPoint y: 223, endPoint x: 509, endPoint y: 222, distance: 15.4
click at [493, 224] on span "Documentos" at bounding box center [477, 230] width 77 height 14
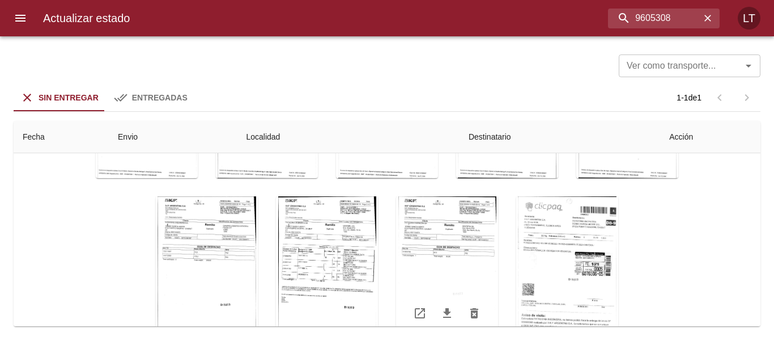
scroll to position [168, 0]
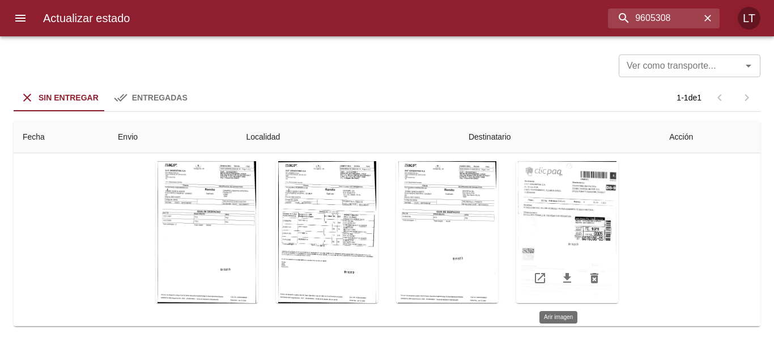
click at [569, 210] on div "Tabla de envíos del cliente" at bounding box center [568, 232] width 102 height 142
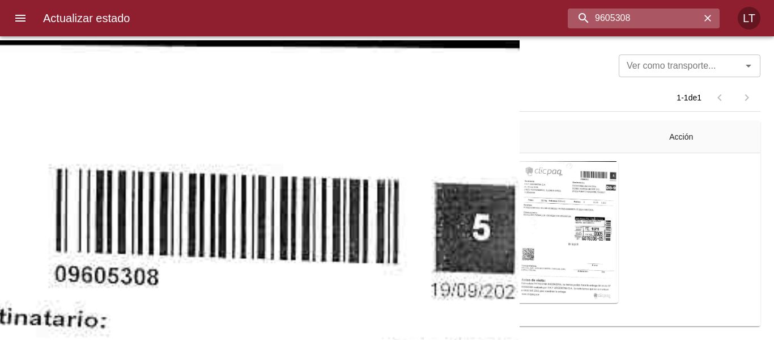
click at [648, 20] on input "9605308" at bounding box center [634, 19] width 133 height 20
paste input "6426"
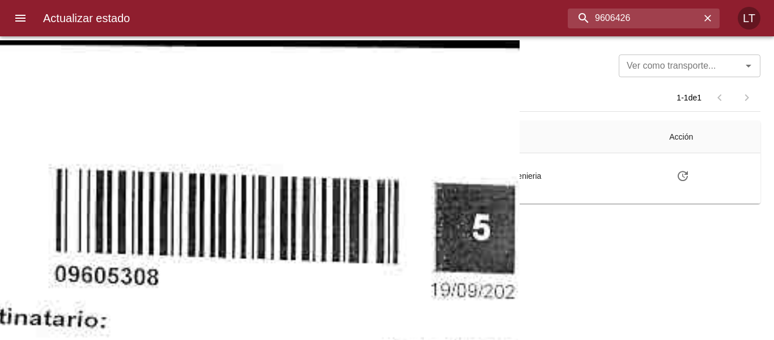
scroll to position [0, 0]
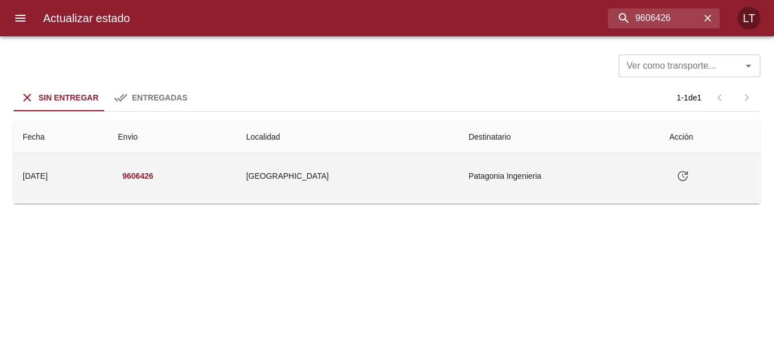
click at [482, 191] on td "Patagonia Ingenieria" at bounding box center [560, 175] width 201 height 45
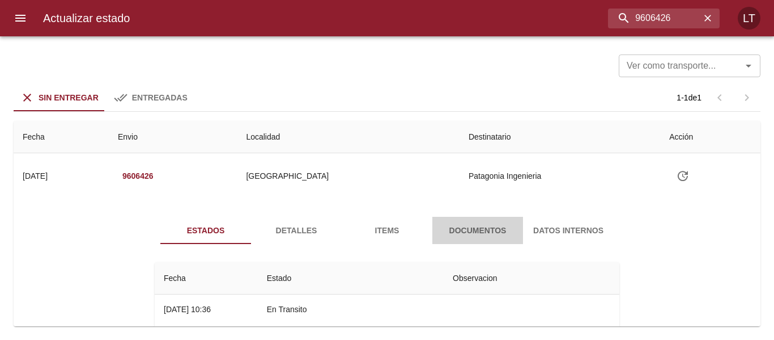
click at [492, 219] on button "Documentos" at bounding box center [478, 230] width 91 height 27
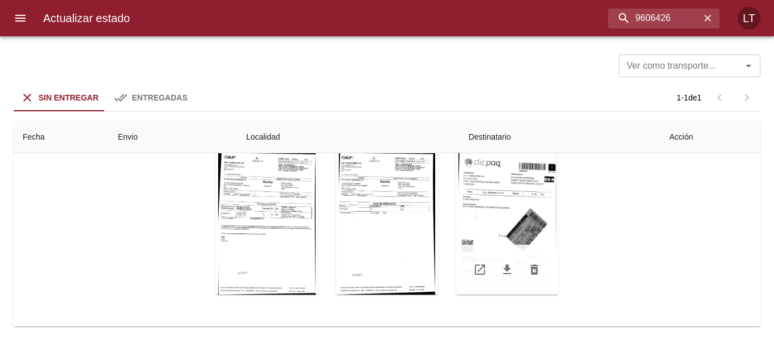
scroll to position [140, 0]
click at [507, 204] on div "Tabla de envíos del cliente" at bounding box center [507, 223] width 102 height 142
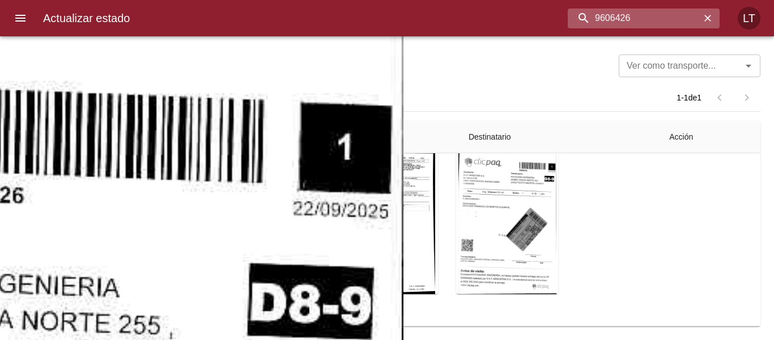
click at [638, 9] on input "9606426" at bounding box center [634, 19] width 133 height 20
paste input "920"
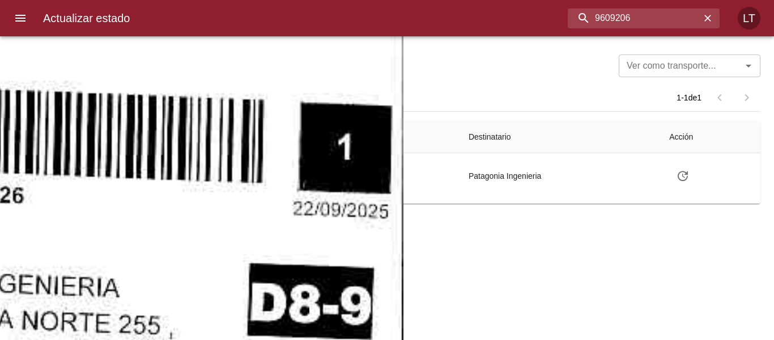
scroll to position [0, 0]
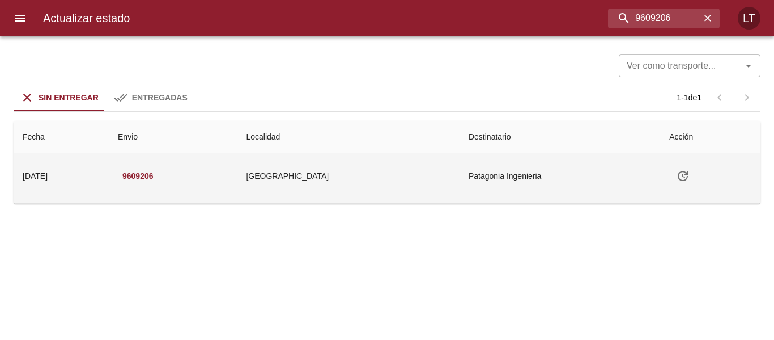
click at [498, 179] on td "Patagonia Ingenieria" at bounding box center [560, 175] width 201 height 45
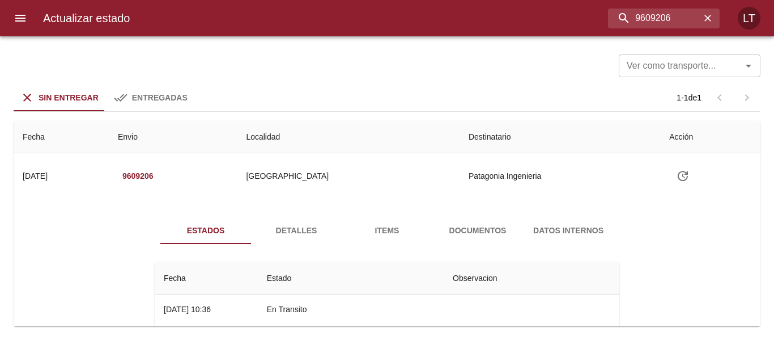
click at [484, 219] on button "Documentos" at bounding box center [478, 230] width 91 height 27
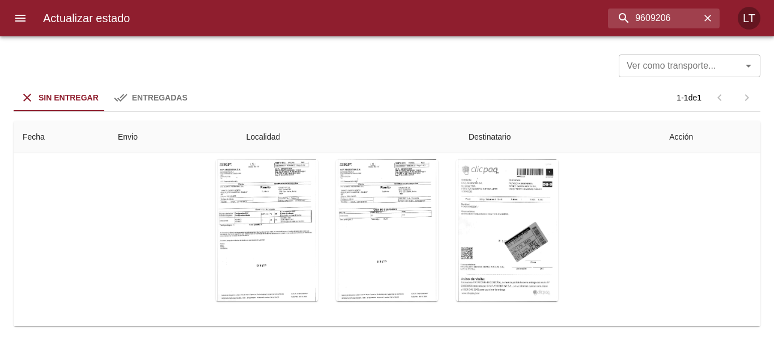
scroll to position [140, 0]
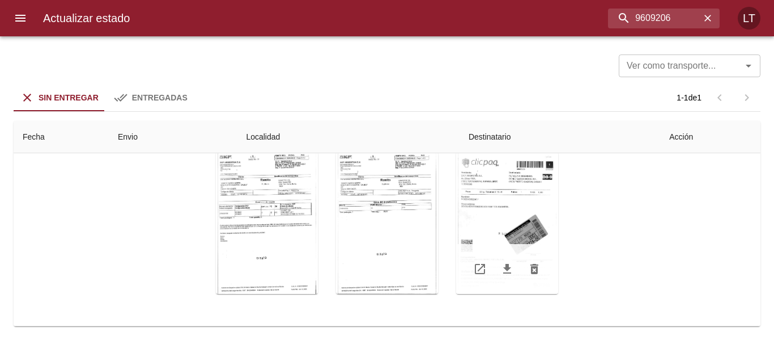
click at [539, 234] on div "Tabla de envíos del cliente" at bounding box center [507, 223] width 102 height 142
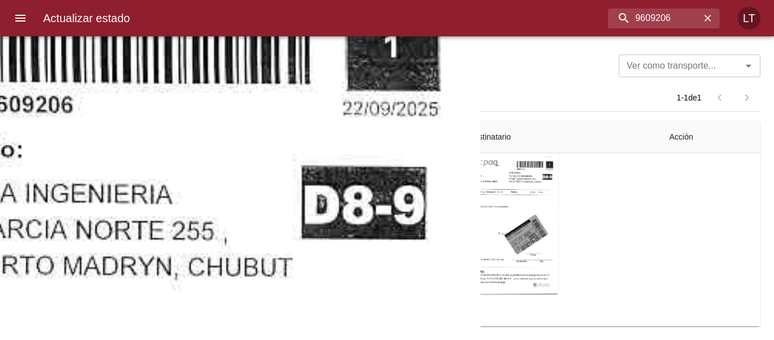
click at [628, 20] on input "9609206" at bounding box center [634, 19] width 133 height 20
paste input "0783"
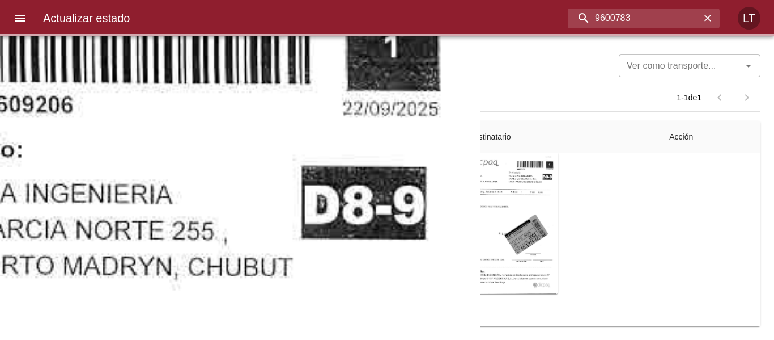
scroll to position [0, 0]
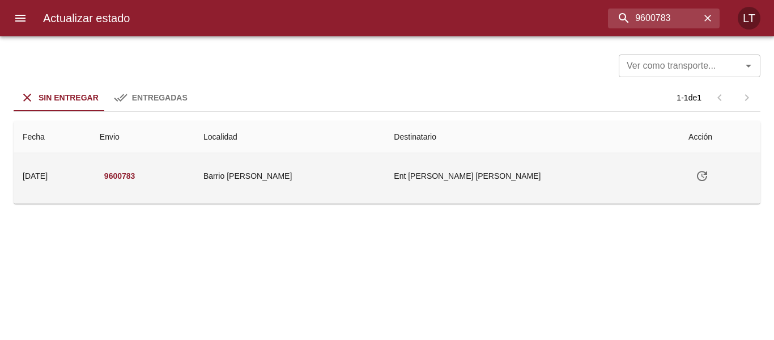
click at [526, 182] on td "Ent Godoy Nilda Rosa Bp" at bounding box center [532, 175] width 295 height 45
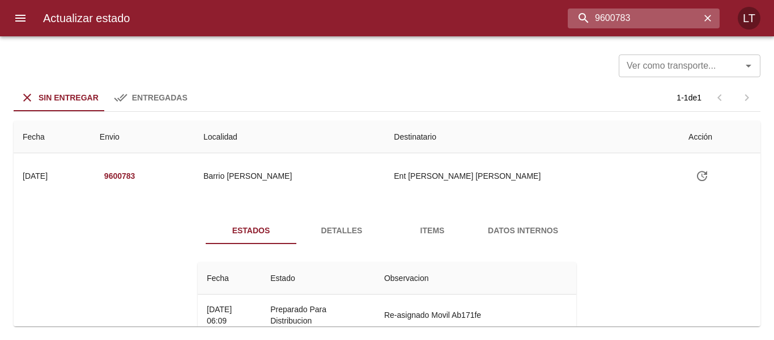
click at [632, 26] on input "9600783" at bounding box center [634, 19] width 133 height 20
paste input "391098"
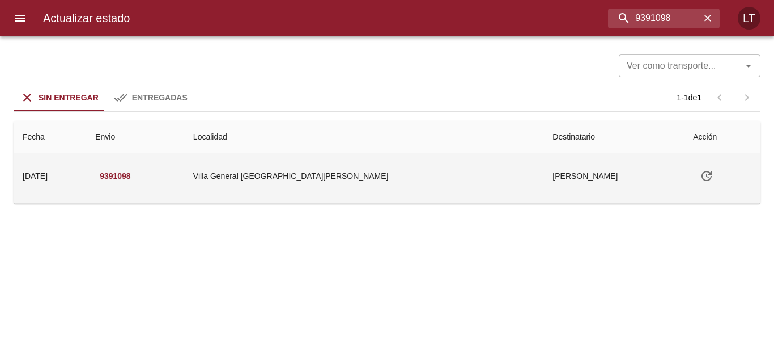
click at [448, 173] on td "Villa General San Martin" at bounding box center [364, 175] width 360 height 45
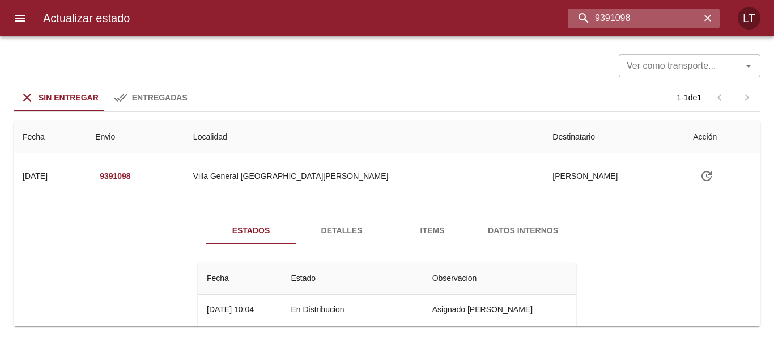
click at [650, 21] on input "9391098" at bounding box center [634, 19] width 133 height 20
paste input "58220"
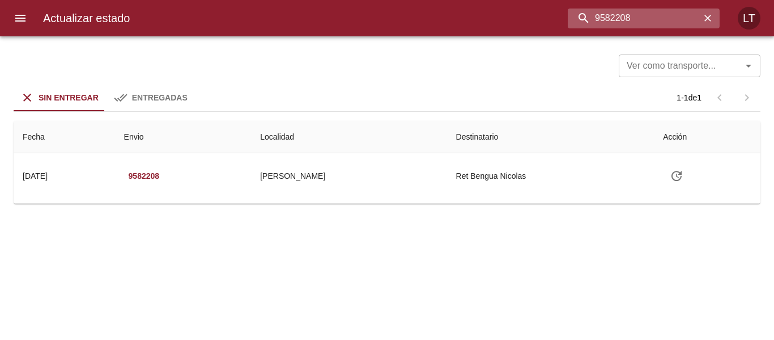
click at [638, 16] on input "9582208" at bounding box center [634, 19] width 133 height 20
paste input "602539"
type input "9602539"
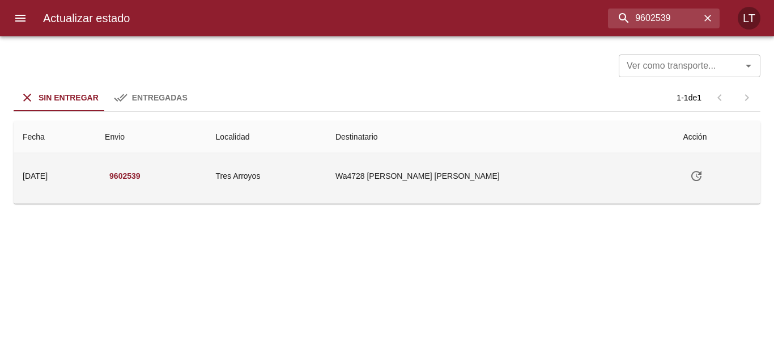
click at [545, 166] on td "Wa4728 Correa Malaccorto Mari" at bounding box center [501, 175] width 348 height 45
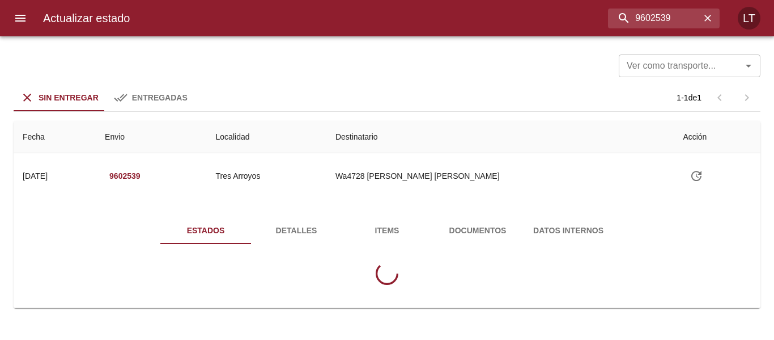
click at [451, 231] on span "Documentos" at bounding box center [477, 230] width 77 height 14
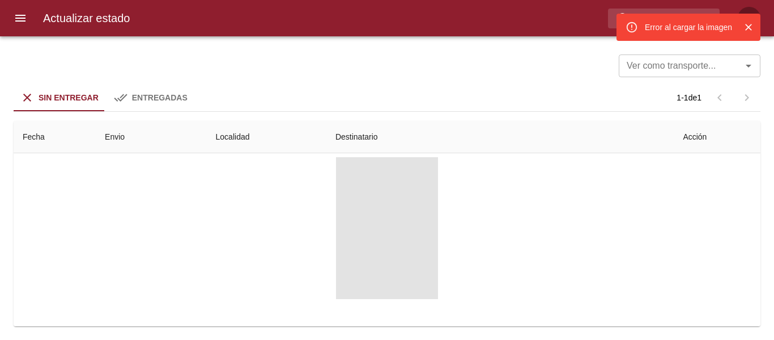
scroll to position [119, 0]
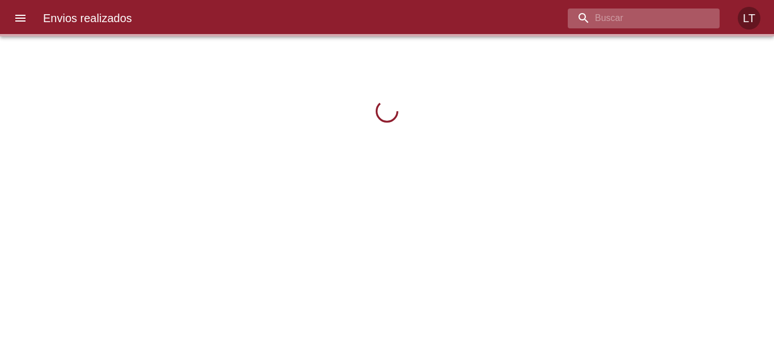
click at [681, 20] on input "buscar" at bounding box center [634, 19] width 133 height 20
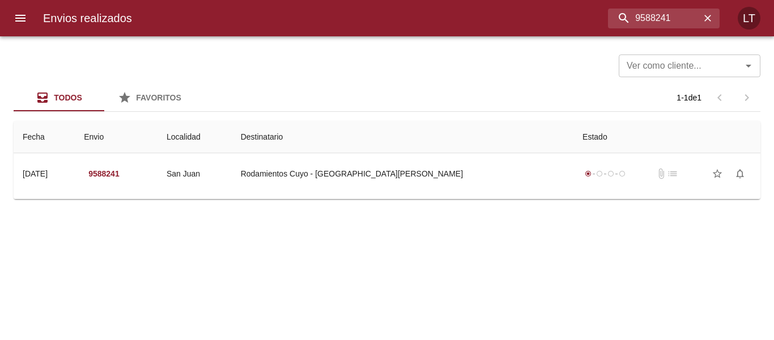
click at [472, 196] on td "Guia : 9588241" at bounding box center [387, 196] width 747 height 5
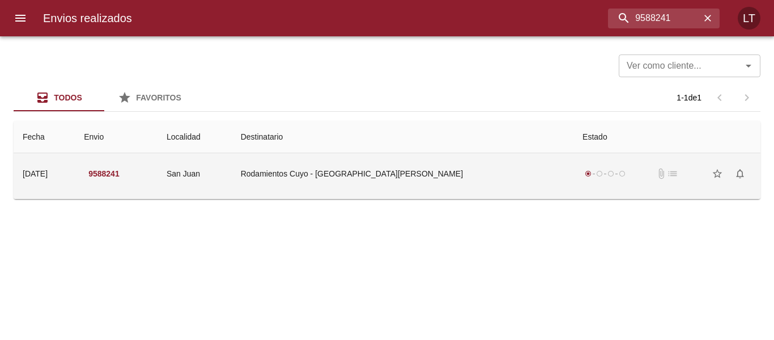
click at [430, 185] on td "Rodamientos Cuyo - [GEOGRAPHIC_DATA][PERSON_NAME]" at bounding box center [403, 173] width 342 height 41
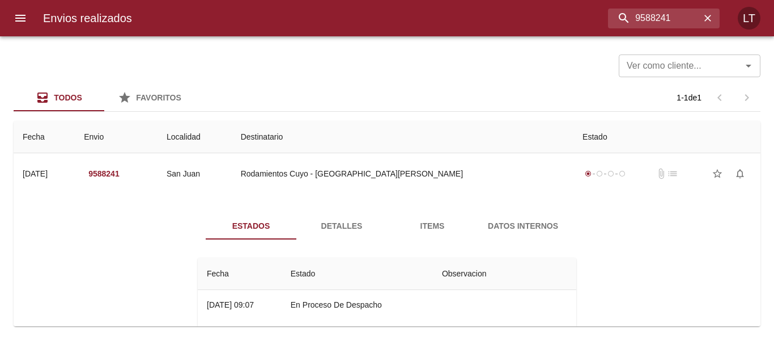
click at [321, 224] on span "Detalles" at bounding box center [341, 226] width 77 height 14
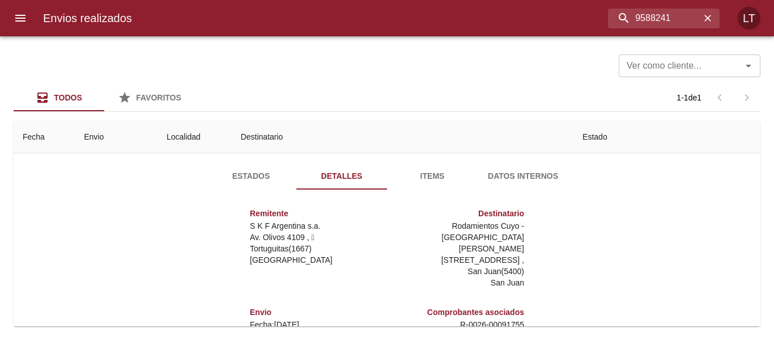
scroll to position [6, 0]
click at [653, 12] on input "9588241" at bounding box center [634, 19] width 133 height 20
type input "9455708"
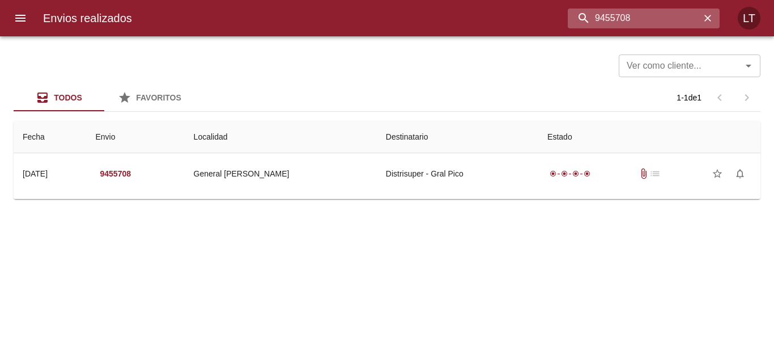
scroll to position [0, 0]
click at [616, 24] on input "9455708" at bounding box center [634, 19] width 133 height 20
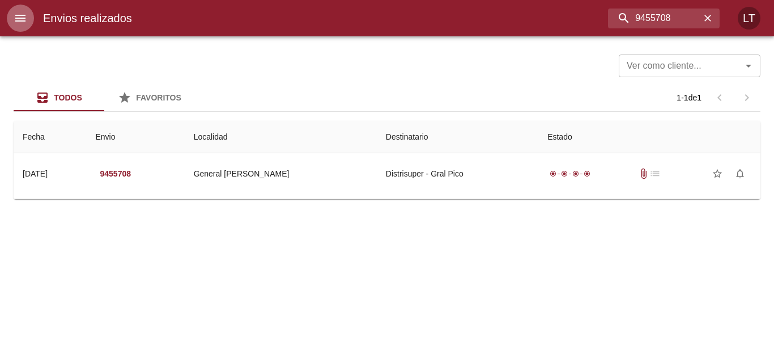
click at [27, 19] on button "menu" at bounding box center [20, 18] width 27 height 27
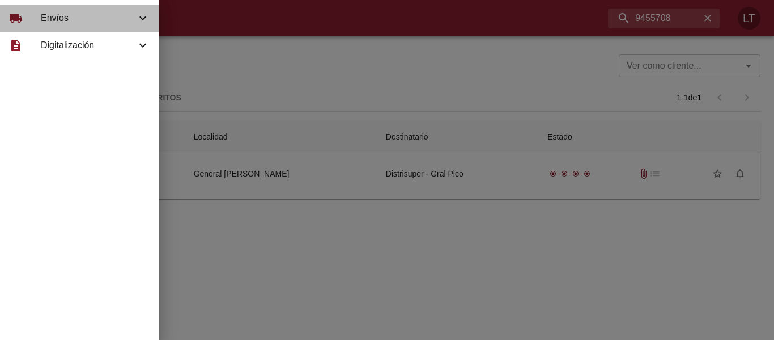
click at [49, 17] on span "Envíos" at bounding box center [88, 18] width 95 height 14
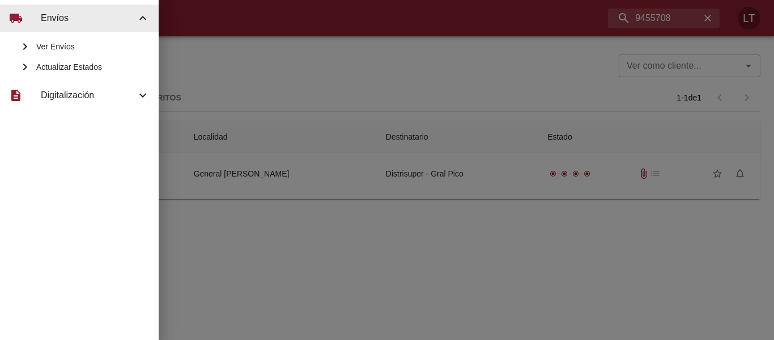
click at [74, 61] on span "Actualizar Estados" at bounding box center [92, 66] width 113 height 11
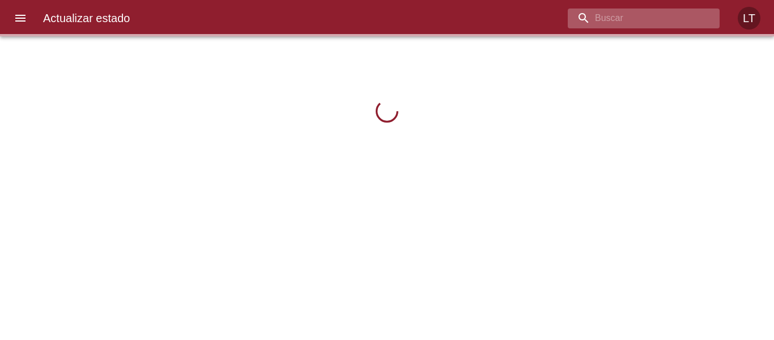
click at [641, 9] on input "buscar" at bounding box center [634, 19] width 133 height 20
paste input "9455708"
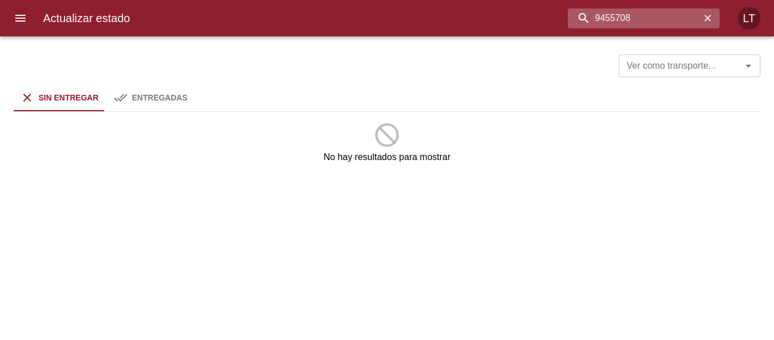
click at [670, 21] on input "9455708" at bounding box center [634, 19] width 133 height 20
click at [670, 20] on input "9455708" at bounding box center [634, 19] width 133 height 20
click at [651, 19] on input "9583995" at bounding box center [634, 19] width 133 height 20
paste input "9398"
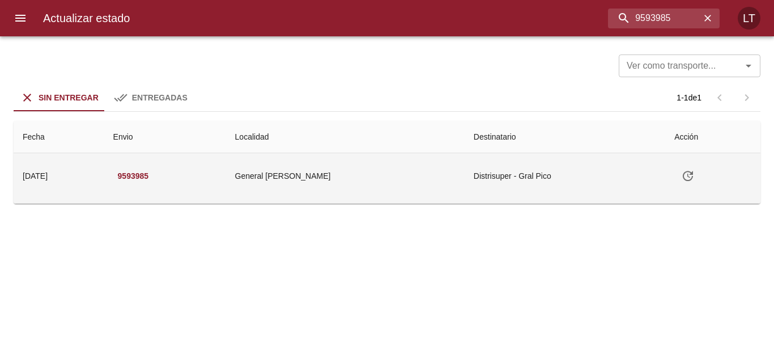
click at [543, 168] on td "Distrisuper - Gral Pico" at bounding box center [565, 175] width 201 height 45
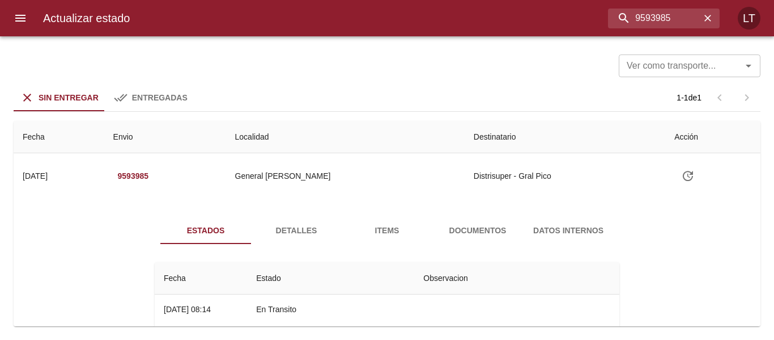
click at [465, 230] on span "Documentos" at bounding box center [477, 230] width 77 height 14
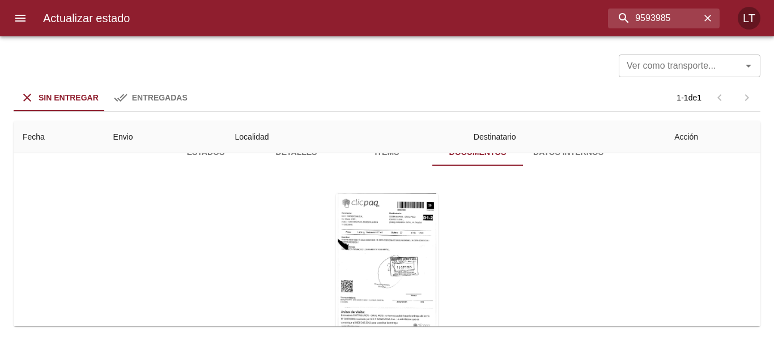
scroll to position [113, 0]
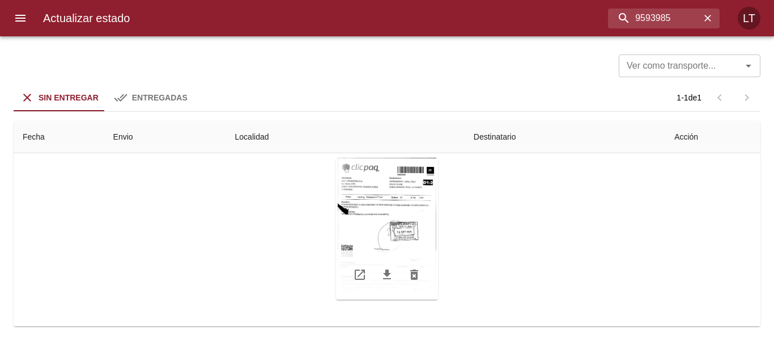
click at [409, 230] on div "Tabla de envíos del cliente" at bounding box center [387, 229] width 102 height 142
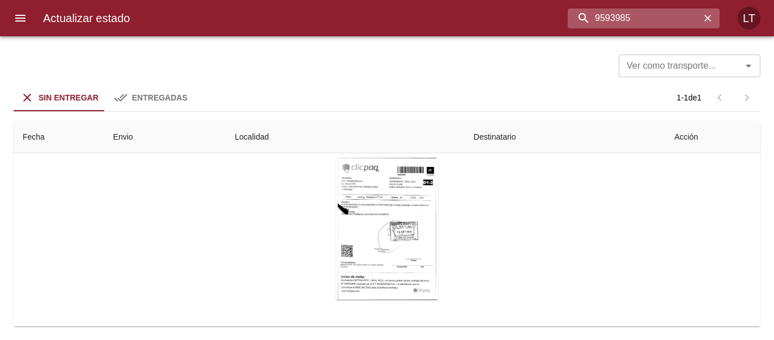
click at [649, 13] on input "9593985" at bounding box center [634, 19] width 133 height 20
paste input "9593985"
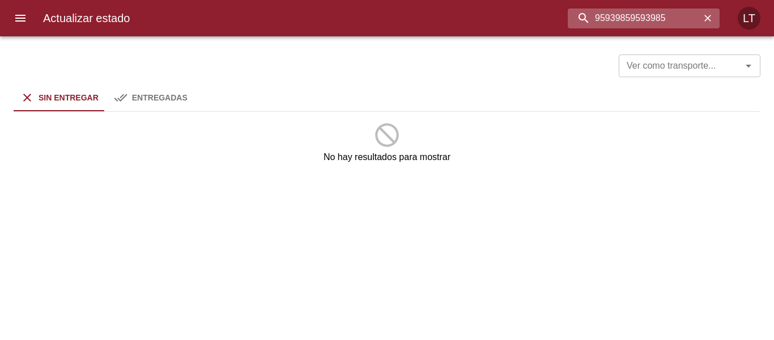
click at [648, 10] on input "95939859593985" at bounding box center [634, 19] width 133 height 20
paste input "buscar"
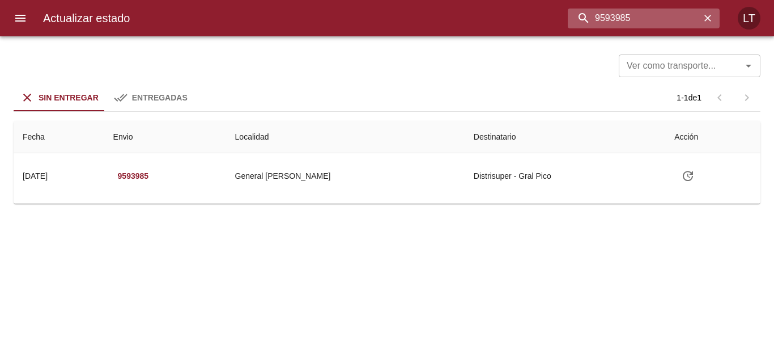
click at [621, 11] on input "9593985" at bounding box center [634, 19] width 133 height 20
type input "9588241"
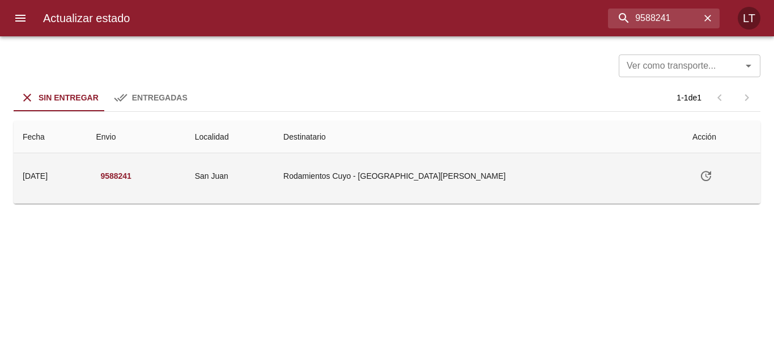
click at [274, 188] on td "San Juan" at bounding box center [230, 175] width 88 height 45
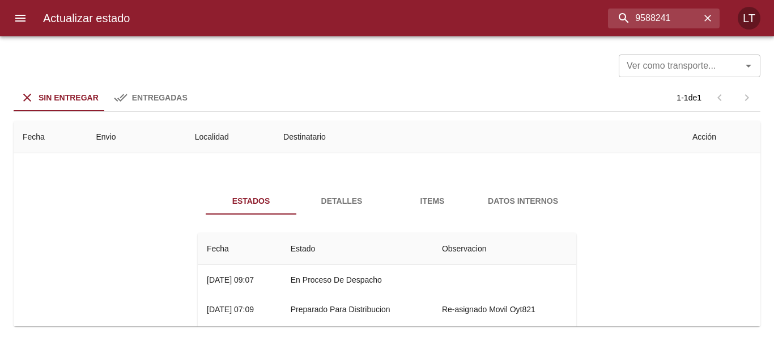
scroll to position [57, 0]
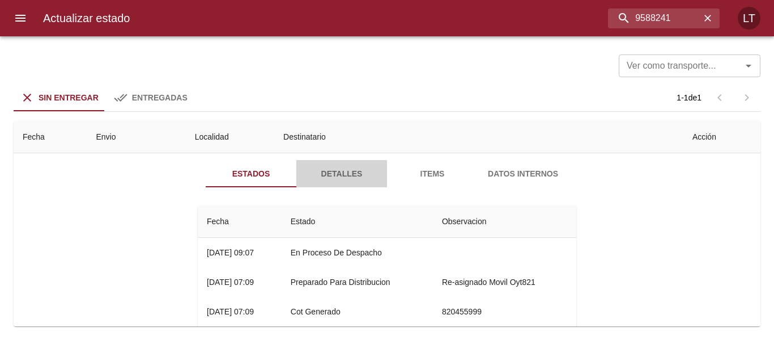
click at [334, 177] on span "Detalles" at bounding box center [341, 174] width 77 height 14
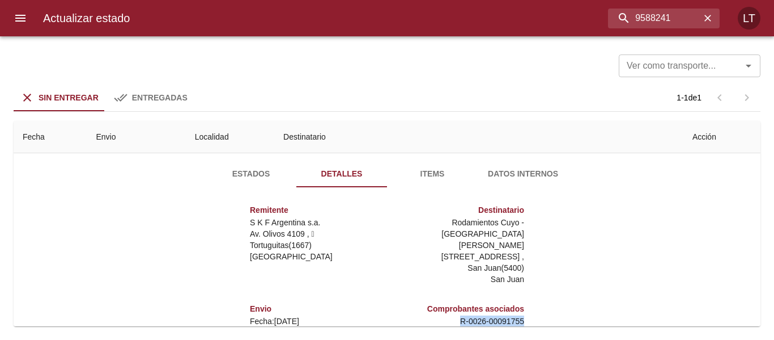
drag, startPoint x: 453, startPoint y: 298, endPoint x: 515, endPoint y: 299, distance: 61.8
click at [515, 315] on p "R - 0026 - 00091755" at bounding box center [458, 320] width 133 height 11
copy p "R - 0026 - 00091755"
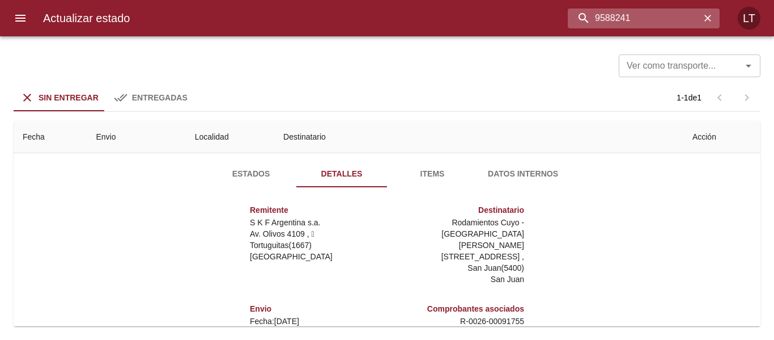
click at [672, 16] on input "9588241" at bounding box center [634, 19] width 133 height 20
click at [644, 24] on input "9588241" at bounding box center [634, 19] width 133 height 20
paste input "buscar"
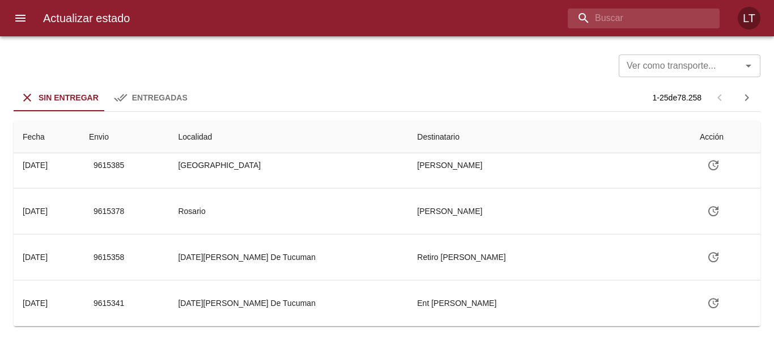
scroll to position [0, 0]
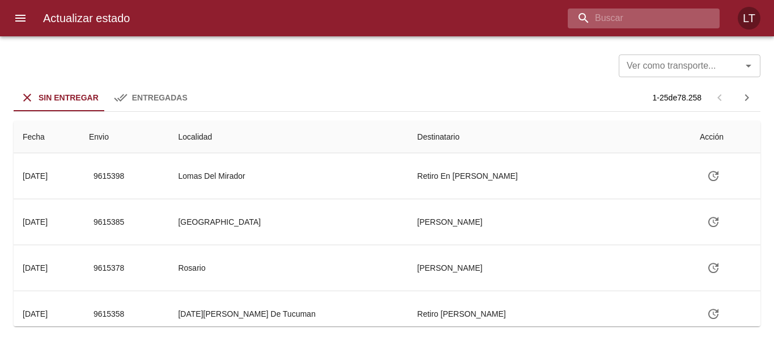
click at [617, 22] on input "buscar" at bounding box center [634, 19] width 133 height 20
paste input "9596899"
type input "9596899"
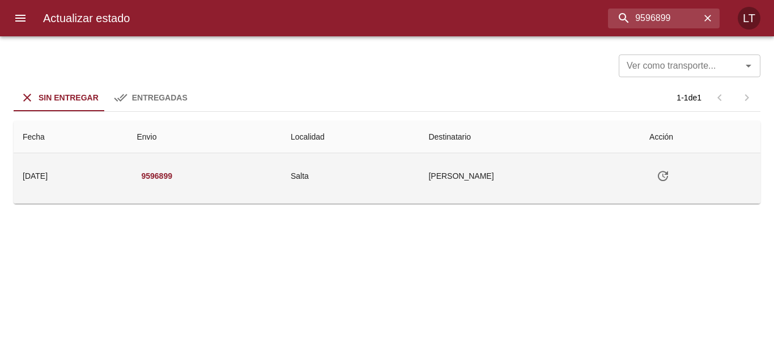
click at [392, 180] on td "Salta" at bounding box center [351, 175] width 138 height 45
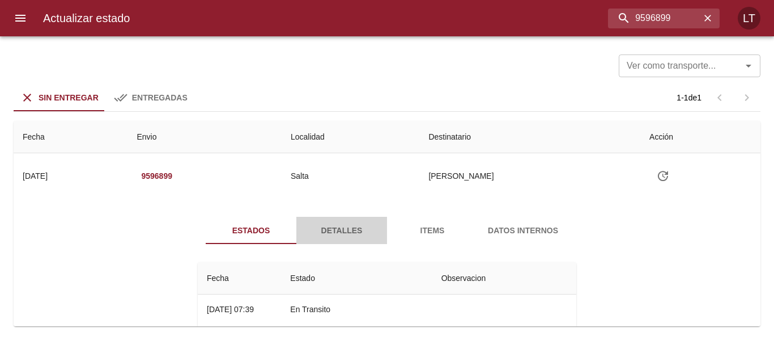
click at [350, 229] on span "Detalles" at bounding box center [341, 230] width 77 height 14
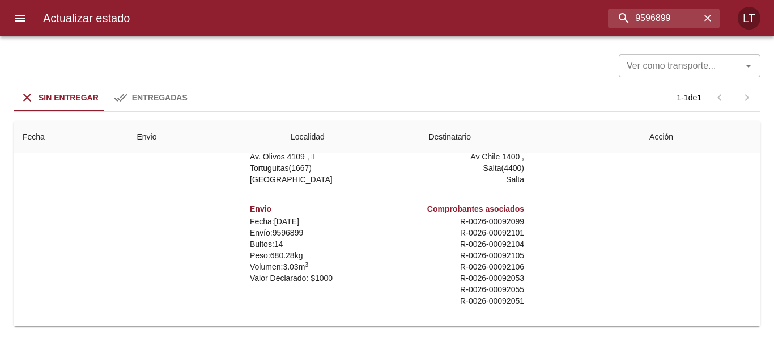
scroll to position [113, 0]
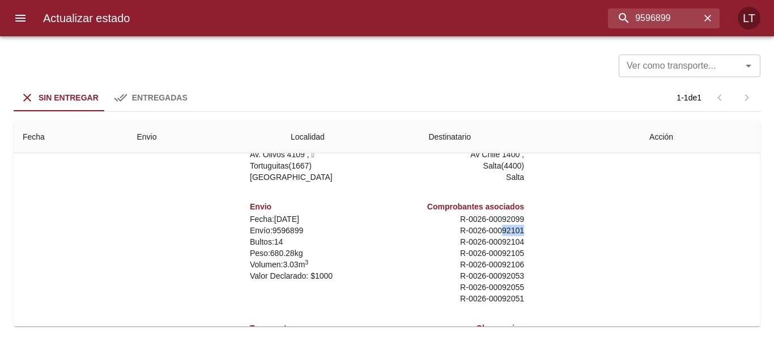
drag, startPoint x: 497, startPoint y: 232, endPoint x: 515, endPoint y: 232, distance: 17.6
click at [515, 232] on p "R - 0026 - 00092101" at bounding box center [458, 230] width 133 height 11
copy p "92101"
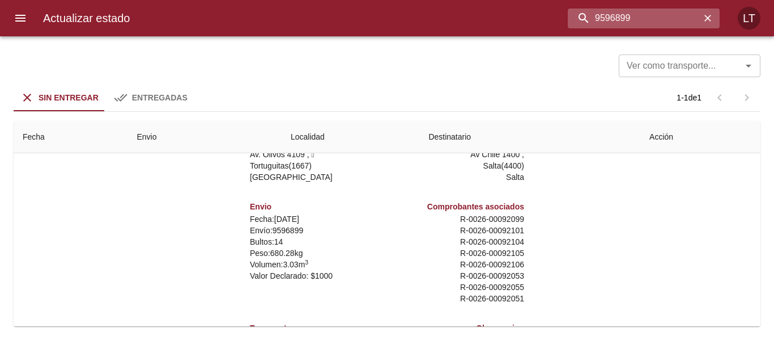
click at [660, 19] on input "9596899" at bounding box center [634, 19] width 133 height 20
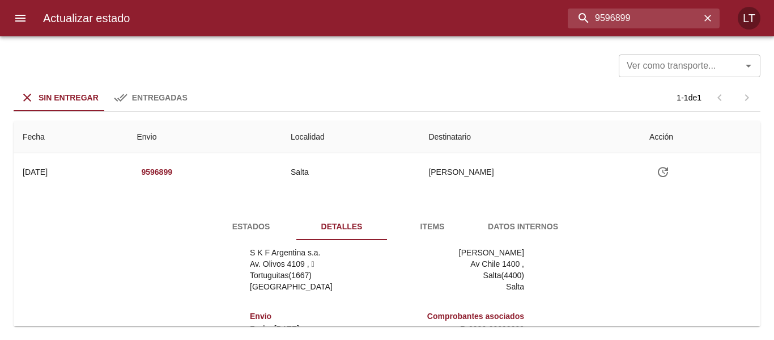
scroll to position [0, 0]
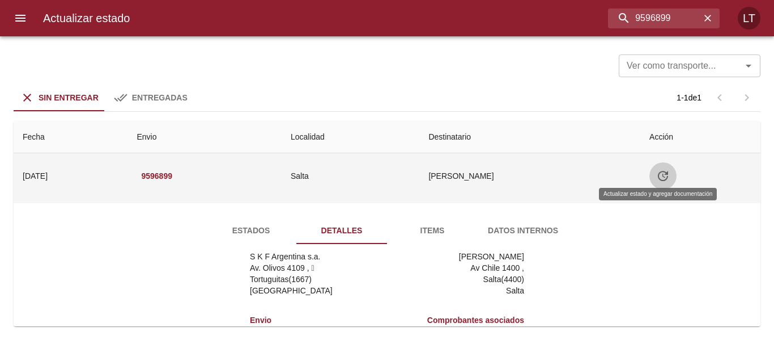
click at [657, 173] on icon "Tabla de envíos del cliente" at bounding box center [664, 176] width 14 height 14
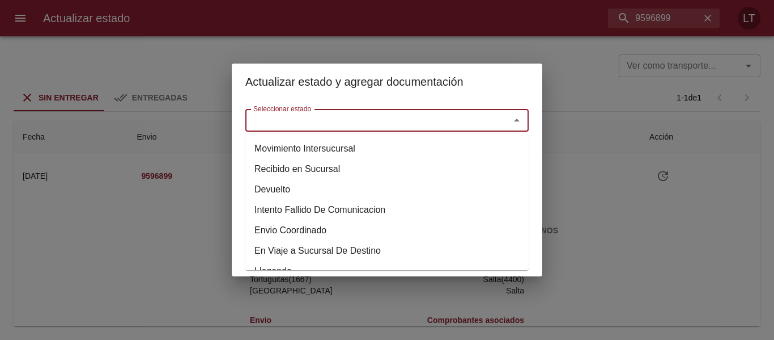
click at [401, 113] on input "Seleccionar estado" at bounding box center [370, 120] width 243 height 16
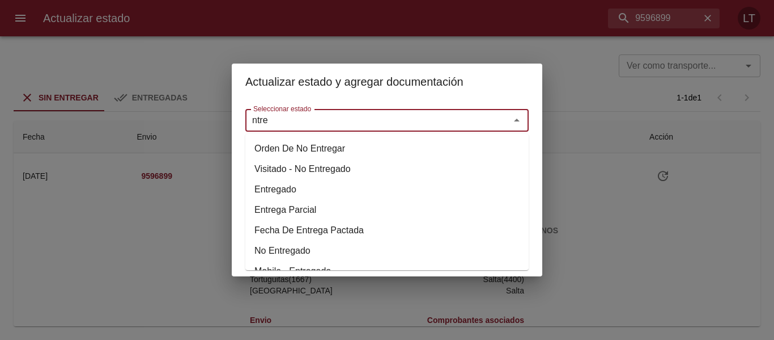
click at [281, 189] on li "Entregado" at bounding box center [386, 189] width 283 height 20
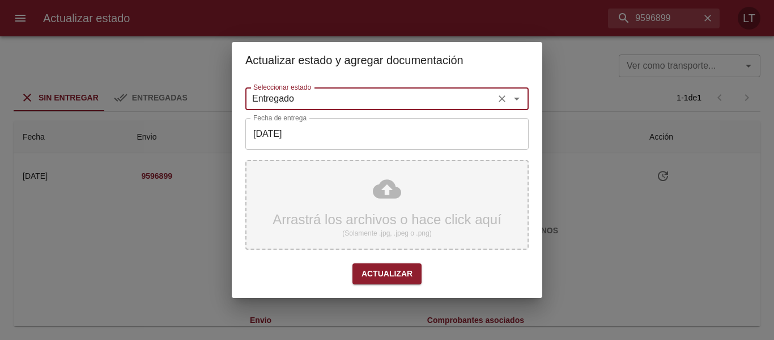
type input "Entregado"
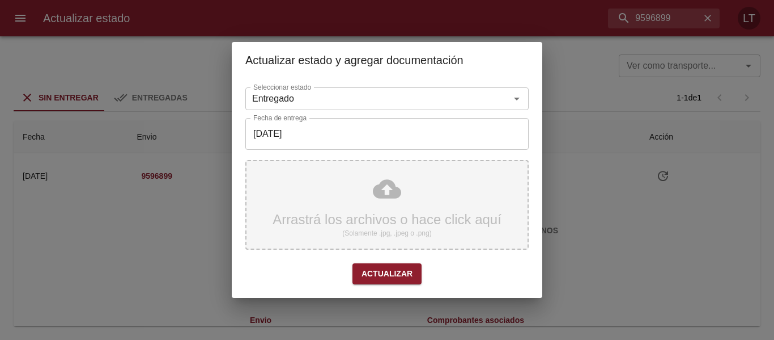
click at [357, 209] on div "Arrastrá los archivos o hace click aquí (Solamente .jpg, .jpeg o .png)" at bounding box center [386, 205] width 283 height 90
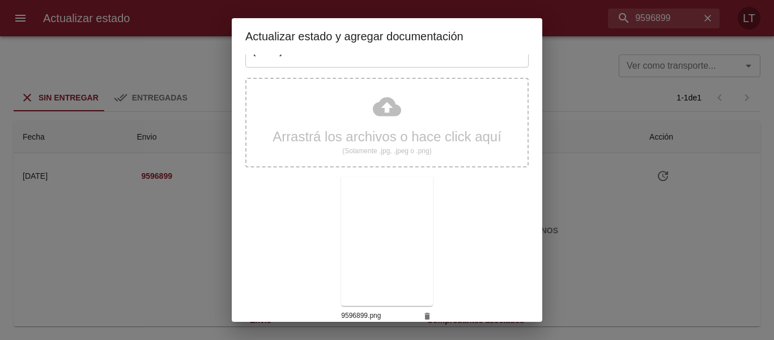
scroll to position [106, 0]
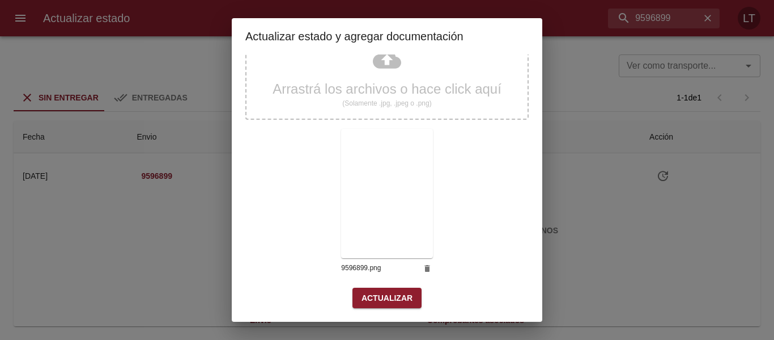
click at [383, 284] on div "Arrastrá los archivos o hace click aquí (Solamente .jpg, .jpeg o .png) 9596899.…" at bounding box center [386, 157] width 283 height 262
click at [380, 294] on span "Actualizar" at bounding box center [387, 298] width 51 height 14
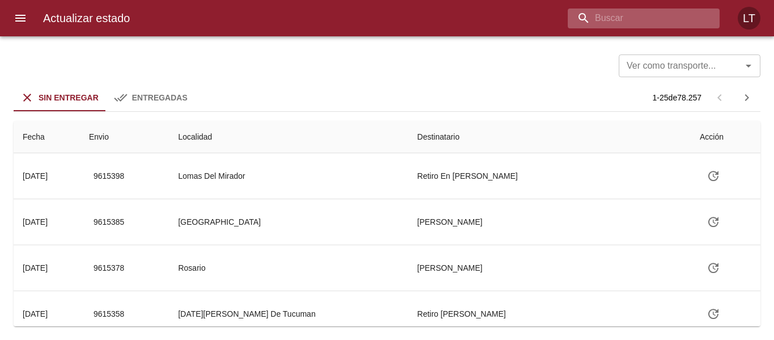
click at [665, 15] on input "buscar" at bounding box center [634, 19] width 133 height 20
paste input "9599878"
type input "9599878"
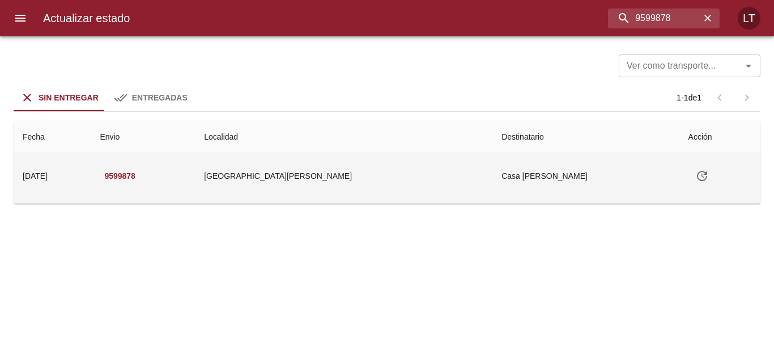
click at [696, 171] on icon "Tabla de envíos del cliente" at bounding box center [703, 176] width 14 height 14
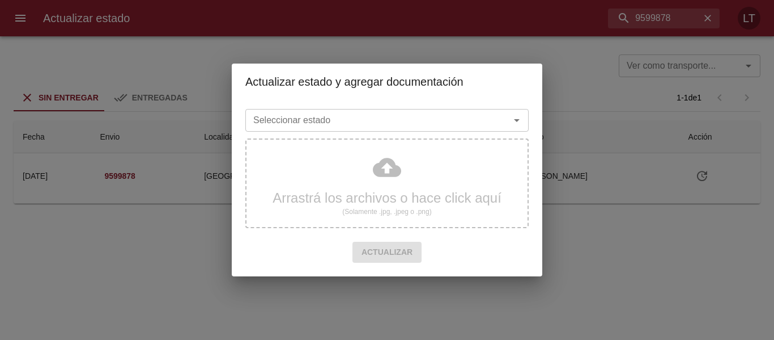
click at [390, 129] on div "Seleccionar estado" at bounding box center [386, 120] width 283 height 23
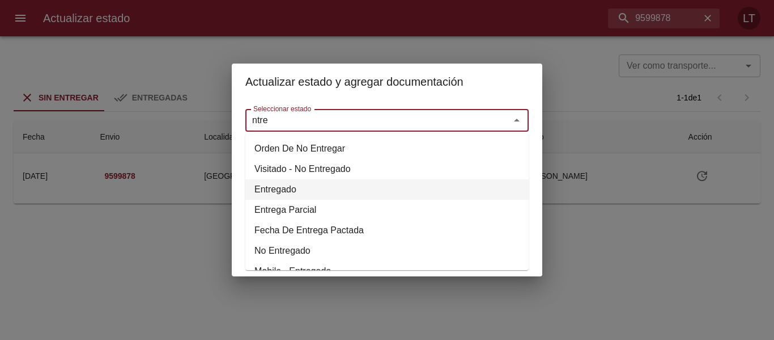
click at [297, 186] on li "Entregado" at bounding box center [386, 189] width 283 height 20
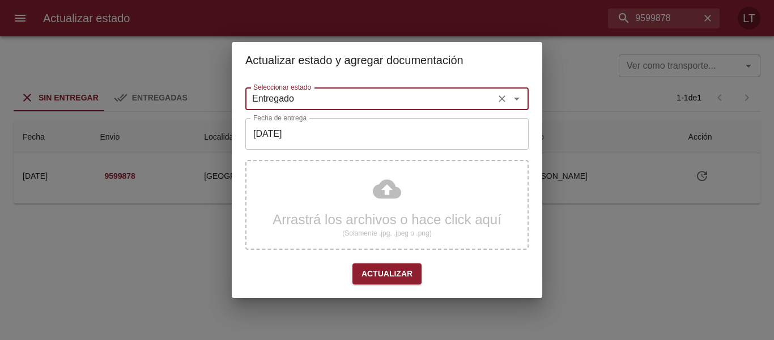
type input "Entregado"
click at [334, 140] on input "[DATE]" at bounding box center [386, 134] width 283 height 32
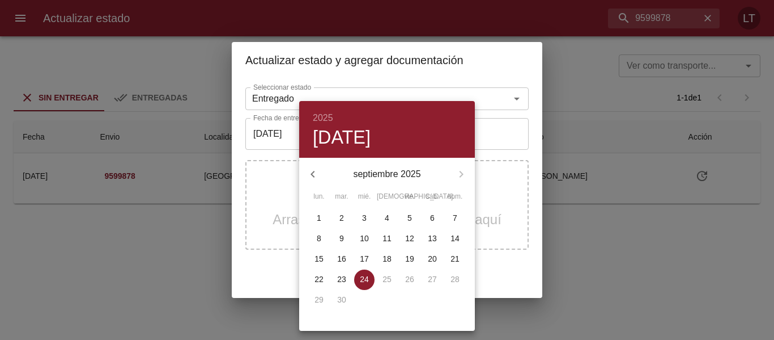
click at [346, 275] on p "23" at bounding box center [341, 278] width 9 height 11
type input "[DATE]"
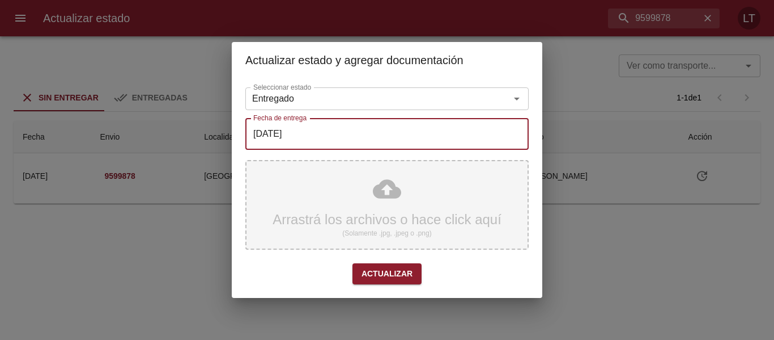
click at [387, 190] on div "Arrastrá los archivos o hace click aquí (Solamente .jpg, .jpeg o .png)" at bounding box center [386, 205] width 283 height 90
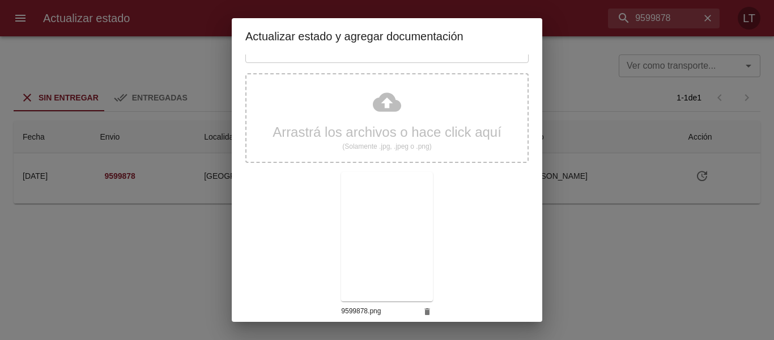
scroll to position [106, 0]
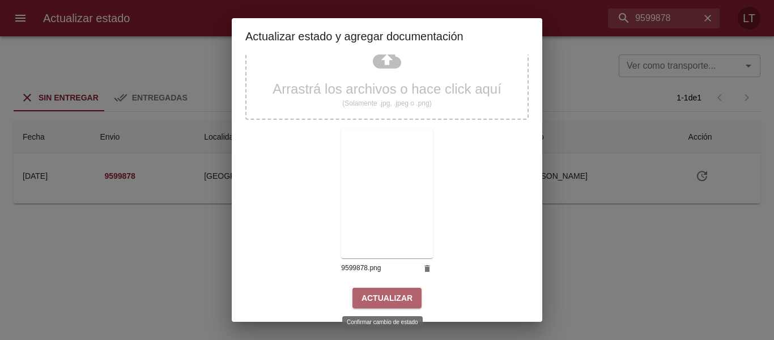
click at [384, 300] on span "Actualizar" at bounding box center [387, 298] width 51 height 14
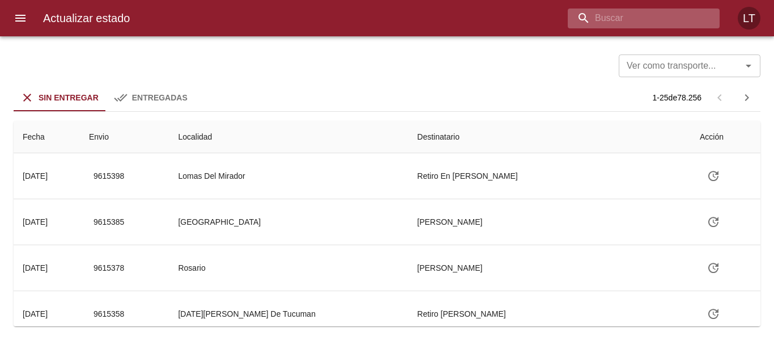
click at [661, 20] on input "buscar" at bounding box center [634, 19] width 133 height 20
paste input "9599878"
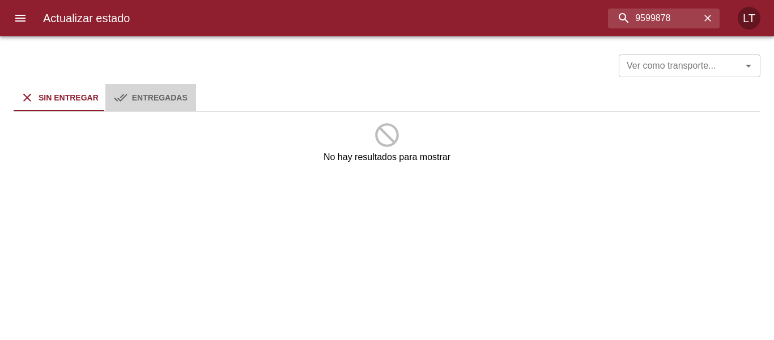
click at [180, 108] on button "Entregadas" at bounding box center [150, 97] width 91 height 27
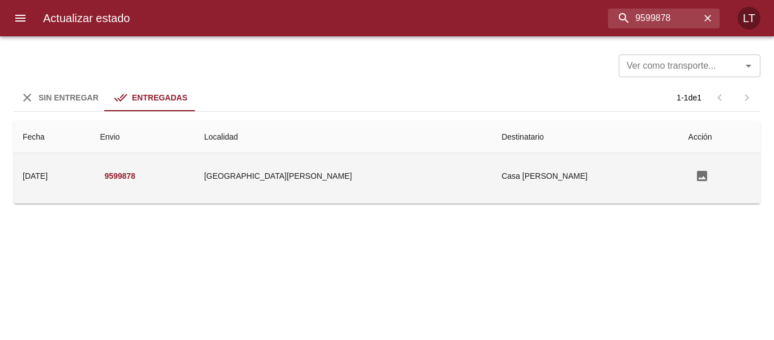
click at [368, 156] on td "San Rafael" at bounding box center [344, 175] width 298 height 45
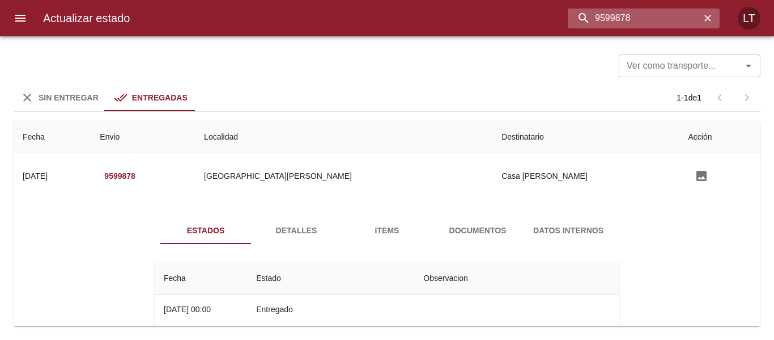
click at [655, 26] on input "9599878" at bounding box center [634, 19] width 133 height 20
paste input "9599945"
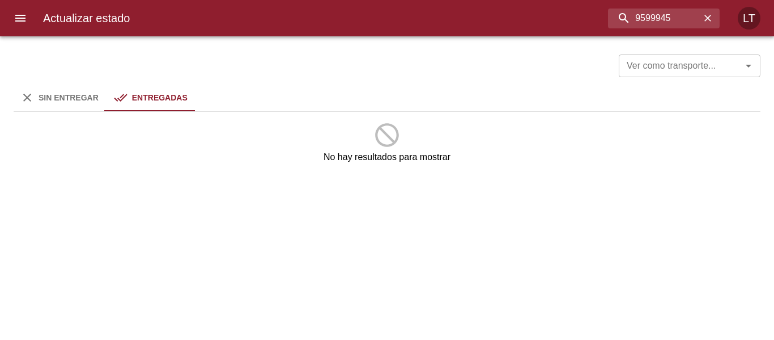
click at [53, 91] on div "Sin Entregar" at bounding box center [69, 98] width 60 height 14
click at [159, 94] on span "Entregadas" at bounding box center [160, 97] width 56 height 9
click at [51, 103] on div "Sin Entregar" at bounding box center [69, 98] width 60 height 14
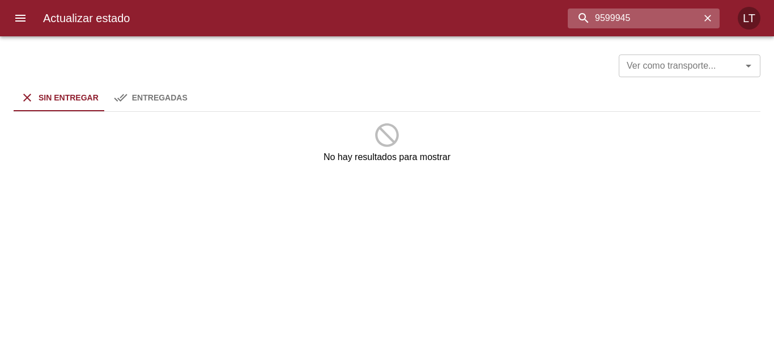
drag, startPoint x: 630, startPoint y: 14, endPoint x: 656, endPoint y: 14, distance: 26.1
click at [630, 14] on input "9599945" at bounding box center [634, 19] width 133 height 20
type input "9599945"
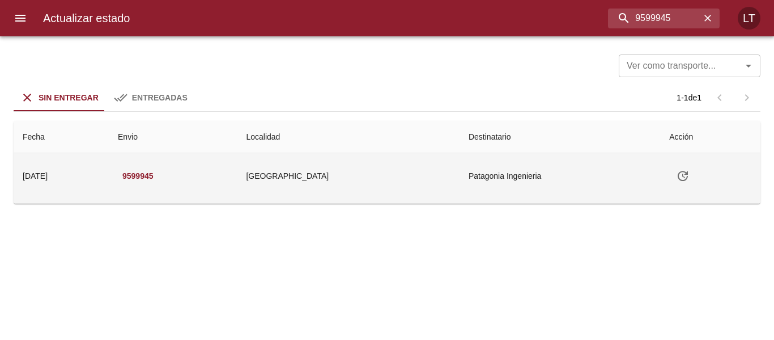
click at [460, 182] on td "Patagonia Ingenieria" at bounding box center [560, 175] width 201 height 45
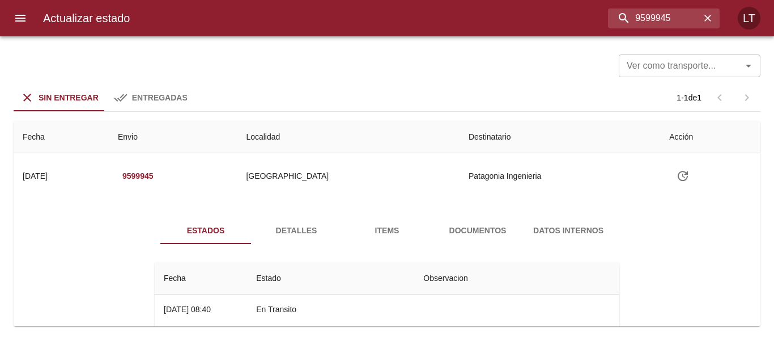
drag, startPoint x: 282, startPoint y: 230, endPoint x: 257, endPoint y: 235, distance: 26.1
click at [285, 230] on span "Detalles" at bounding box center [296, 230] width 77 height 14
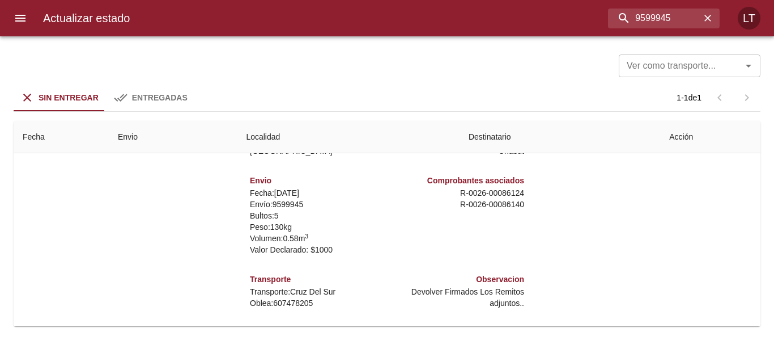
scroll to position [6, 0]
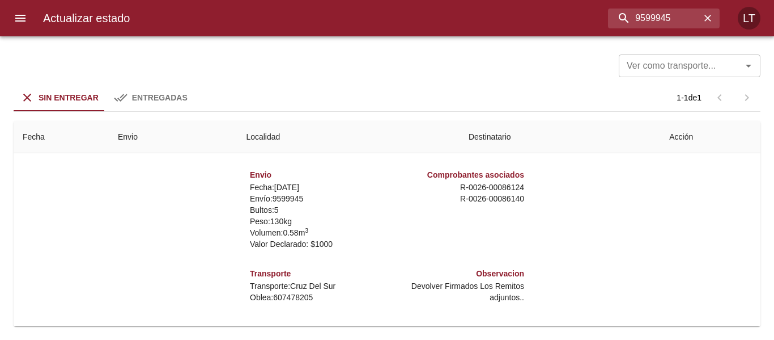
click at [291, 297] on p "Oblea: 607478205" at bounding box center [316, 296] width 133 height 11
copy p "607478205"
click at [643, 21] on input "9599945" at bounding box center [634, 19] width 133 height 20
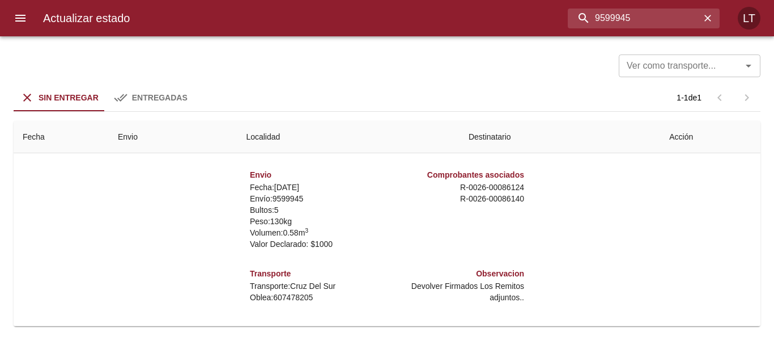
scroll to position [0, 0]
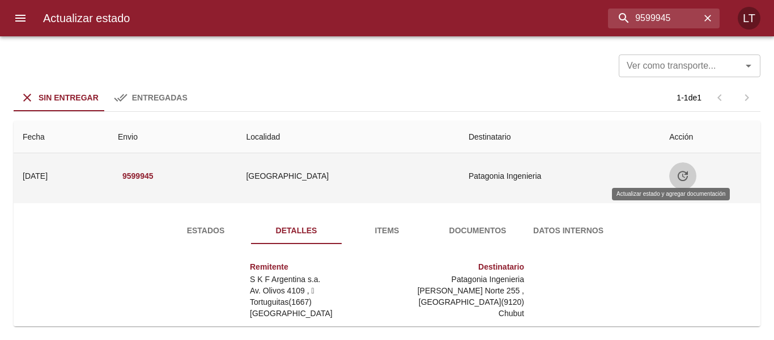
click at [678, 173] on icon "Tabla de envíos del cliente" at bounding box center [683, 176] width 14 height 14
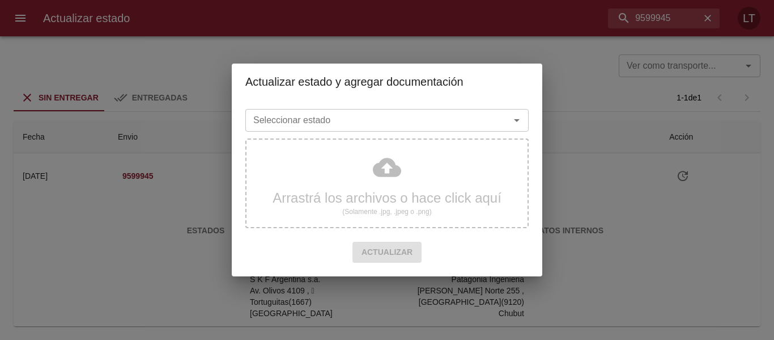
click at [338, 118] on input "Seleccionar estado" at bounding box center [370, 120] width 243 height 16
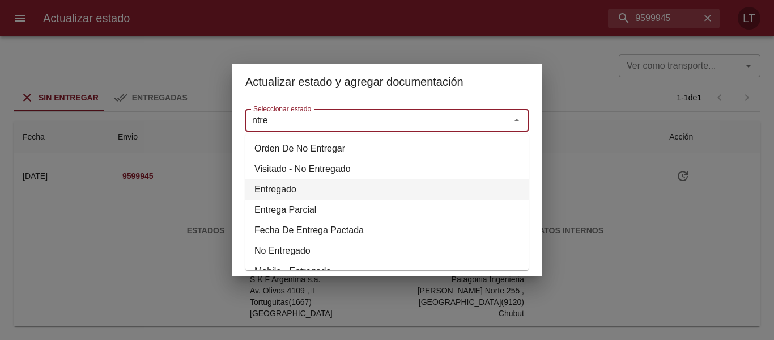
click at [283, 182] on li "Entregado" at bounding box center [386, 189] width 283 height 20
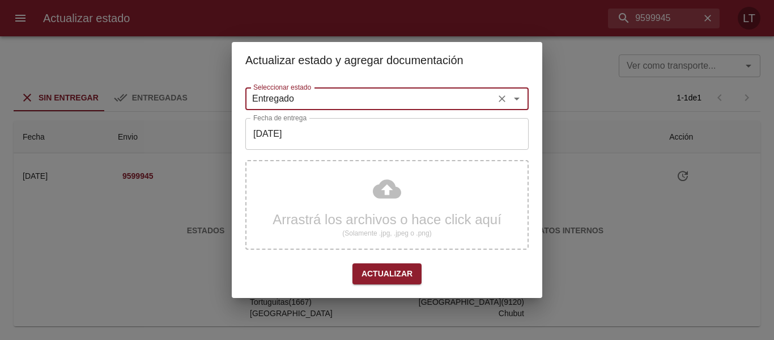
type input "Entregado"
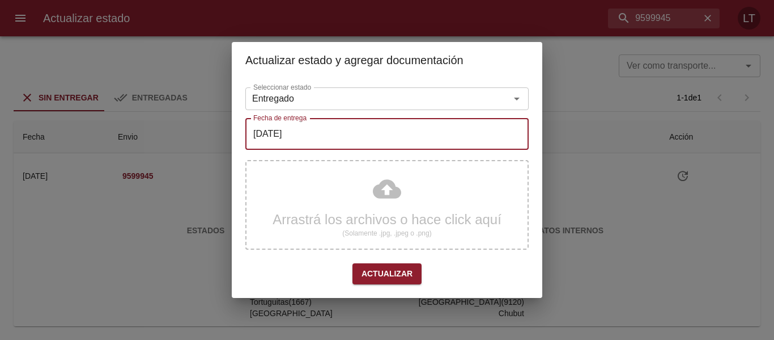
click at [291, 145] on input "[DATE]" at bounding box center [386, 134] width 283 height 32
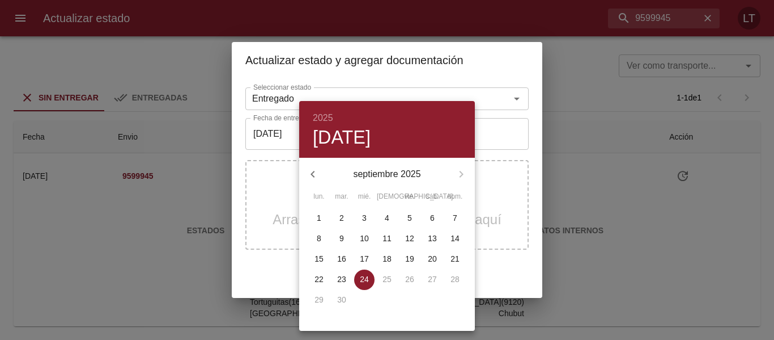
click at [433, 259] on p "20" at bounding box center [432, 258] width 9 height 11
type input "20/09/2025"
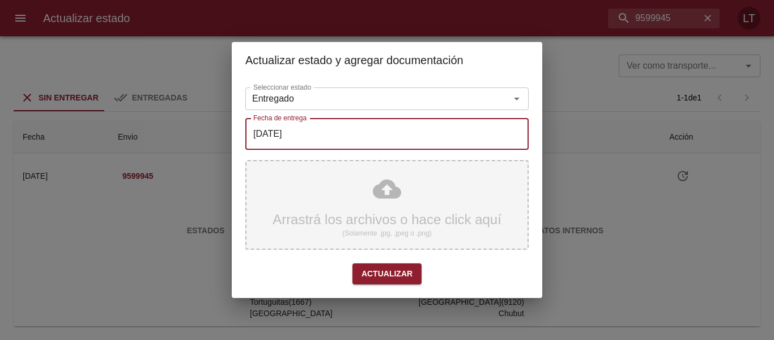
click at [382, 187] on div "Arrastrá los archivos o hace click aquí (Solamente .jpg, .jpeg o .png)" at bounding box center [386, 205] width 283 height 90
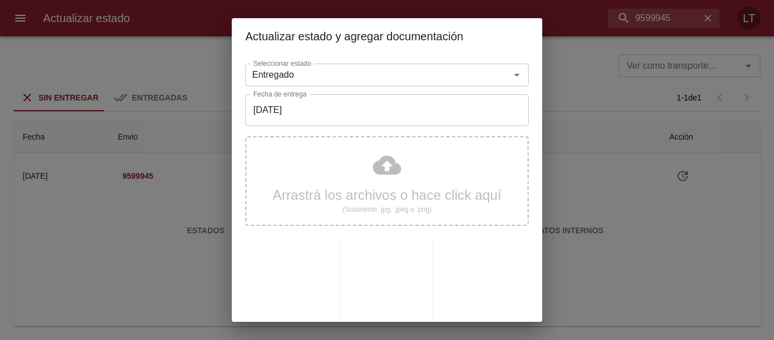
scroll to position [106, 0]
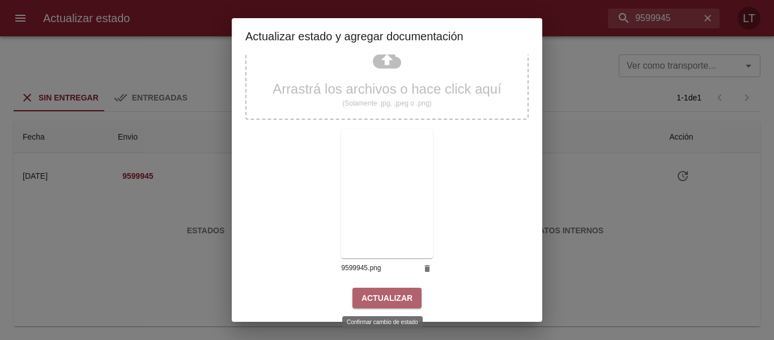
click at [397, 292] on span "Actualizar" at bounding box center [387, 298] width 51 height 14
